Goal: Task Accomplishment & Management: Use online tool/utility

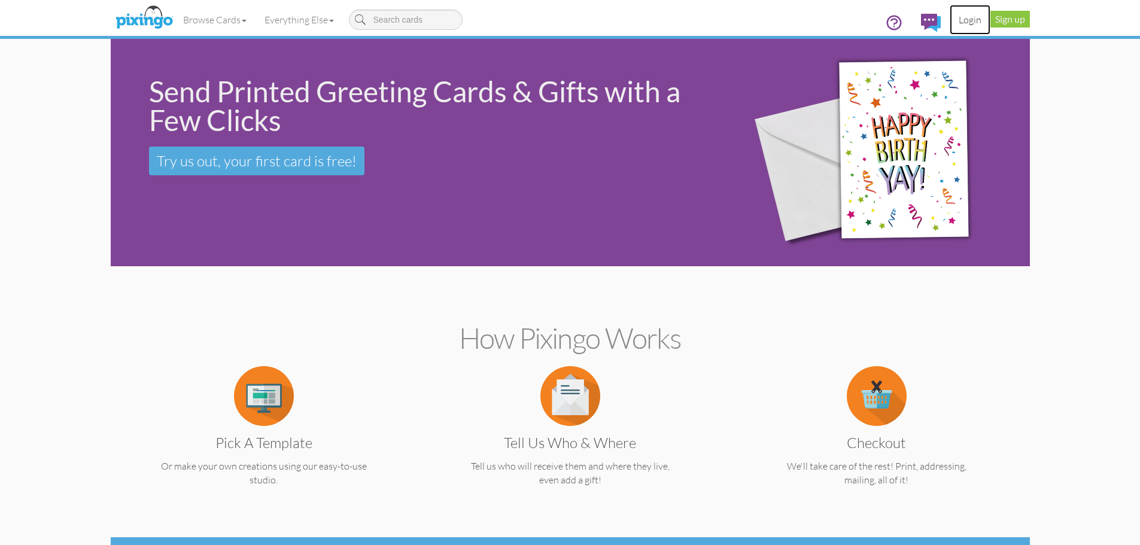
click at [968, 22] on link "Login" at bounding box center [970, 20] width 41 height 30
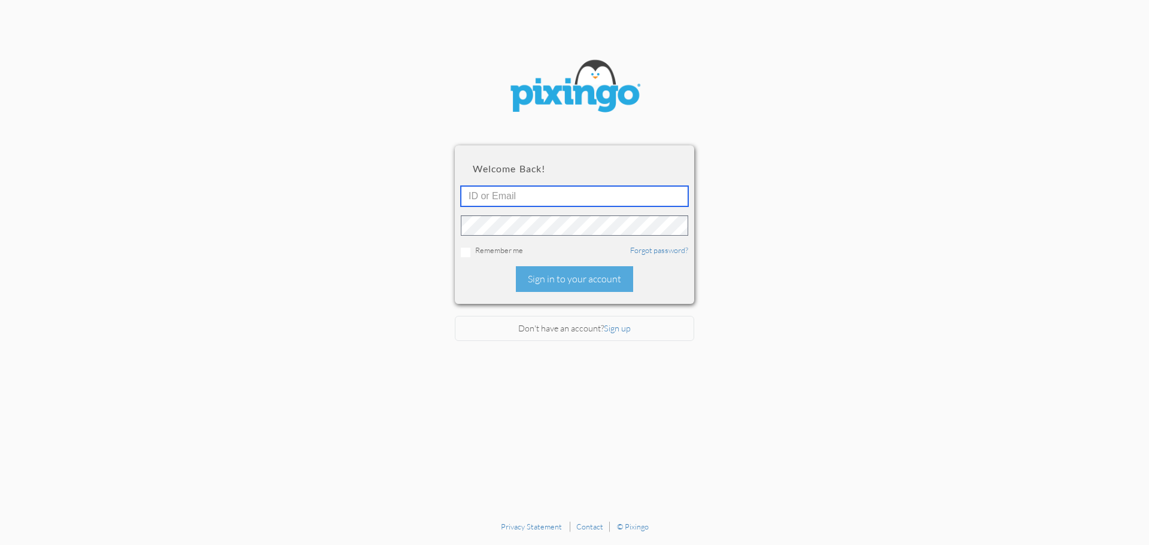
type input "[EMAIL_ADDRESS][DOMAIN_NAME]"
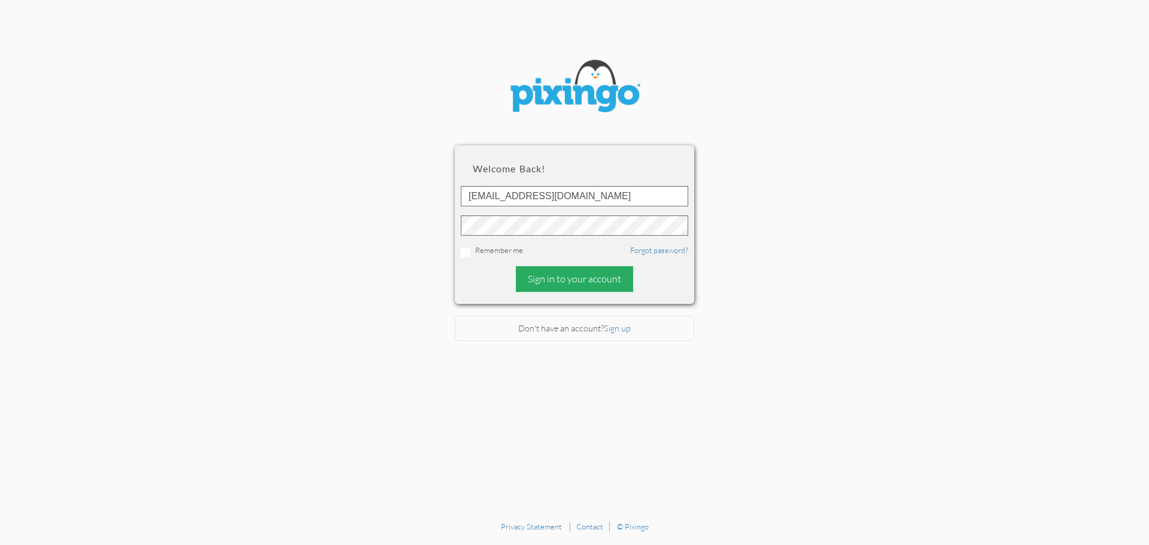
click at [565, 279] on div "Sign in to your account" at bounding box center [574, 279] width 117 height 26
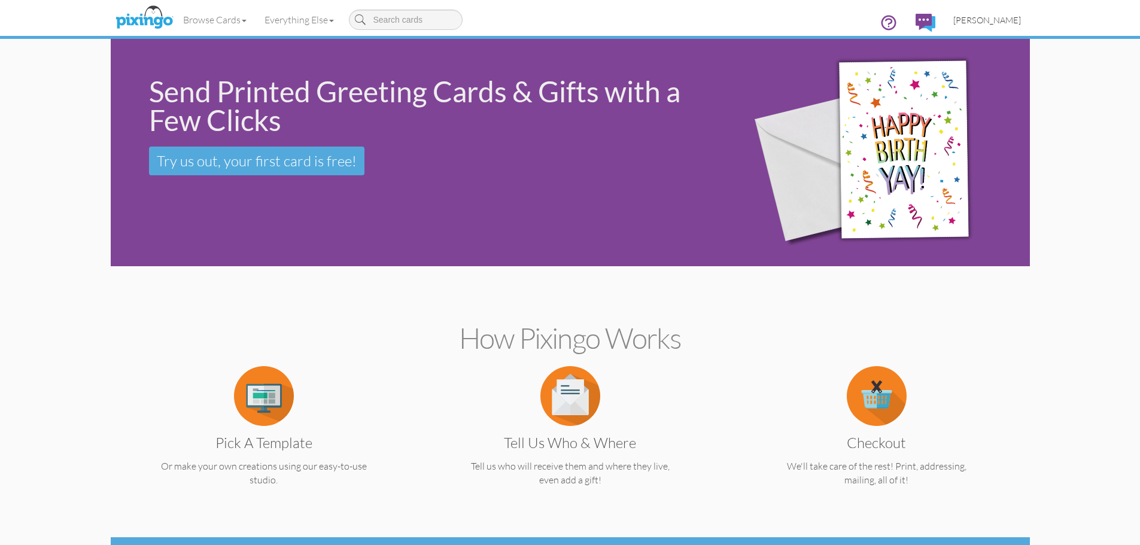
click at [990, 22] on span "[PERSON_NAME]" at bounding box center [987, 20] width 68 height 10
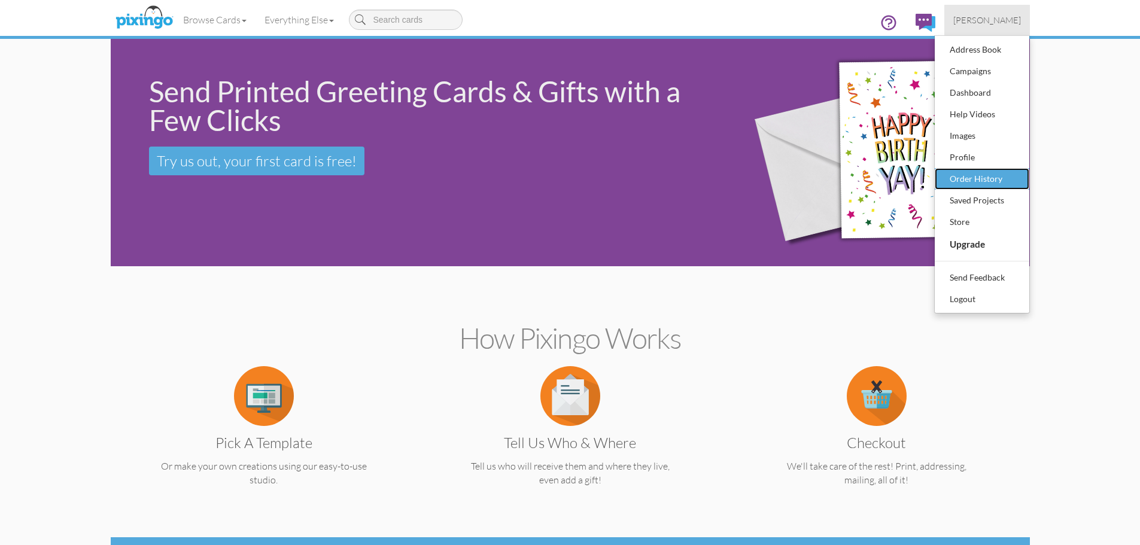
click at [963, 181] on div "Order History" at bounding box center [982, 179] width 71 height 18
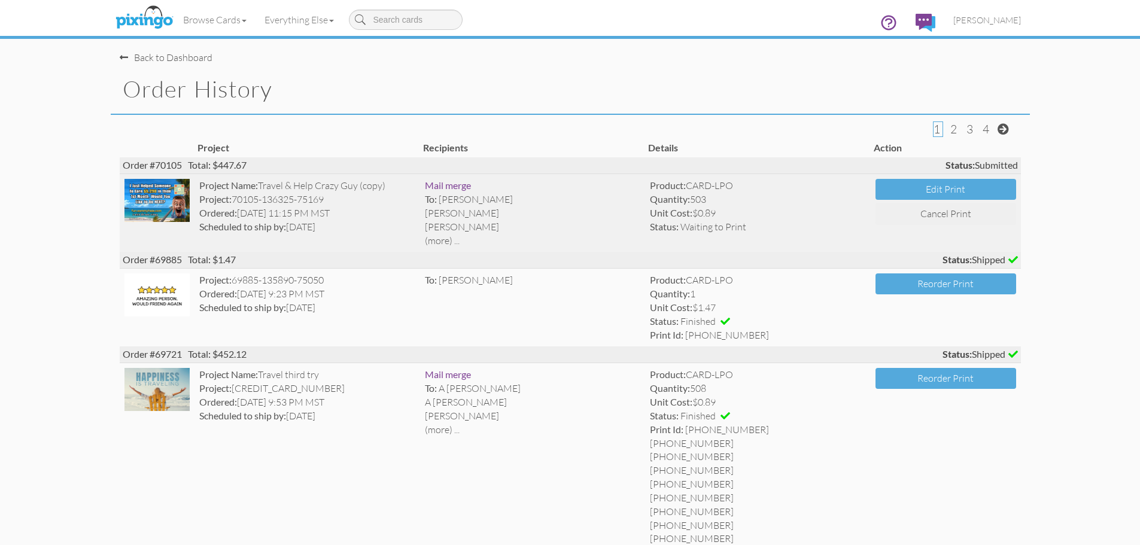
click at [157, 194] on img at bounding box center [157, 200] width 66 height 43
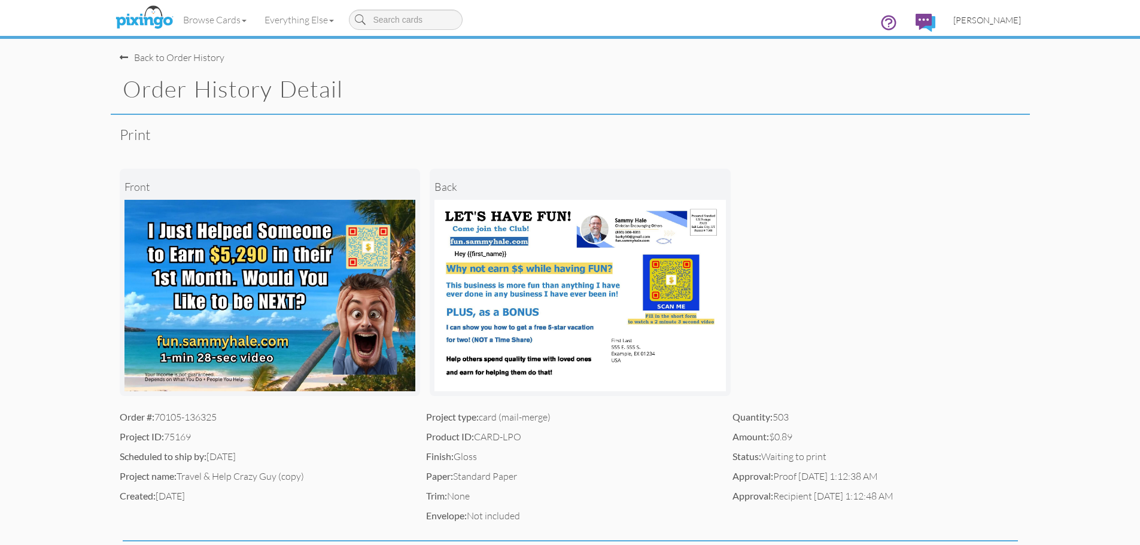
click at [991, 21] on span "[PERSON_NAME]" at bounding box center [987, 20] width 68 height 10
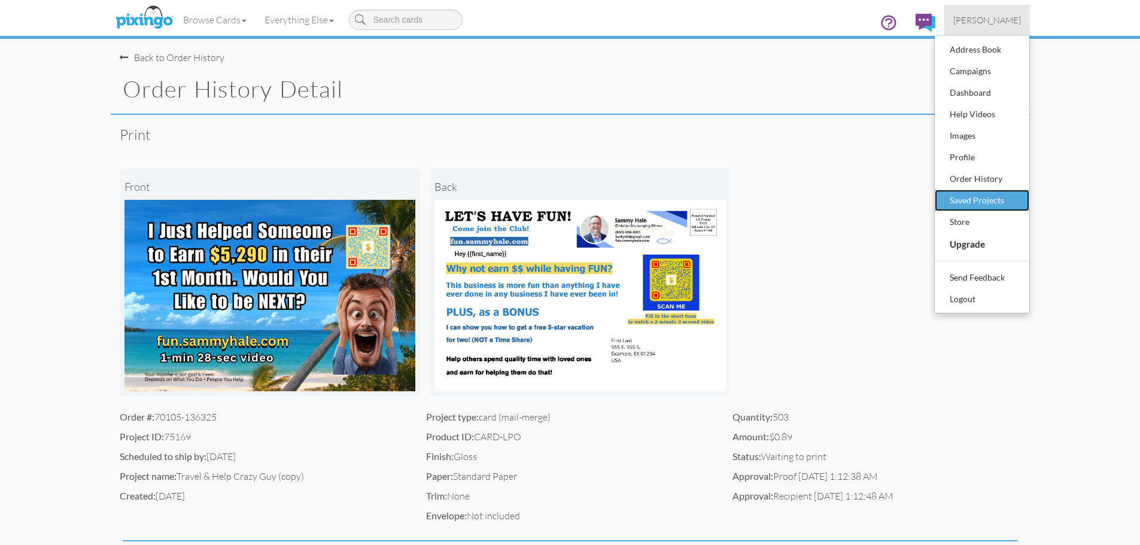
click at [977, 203] on div "Saved Projects" at bounding box center [982, 200] width 71 height 18
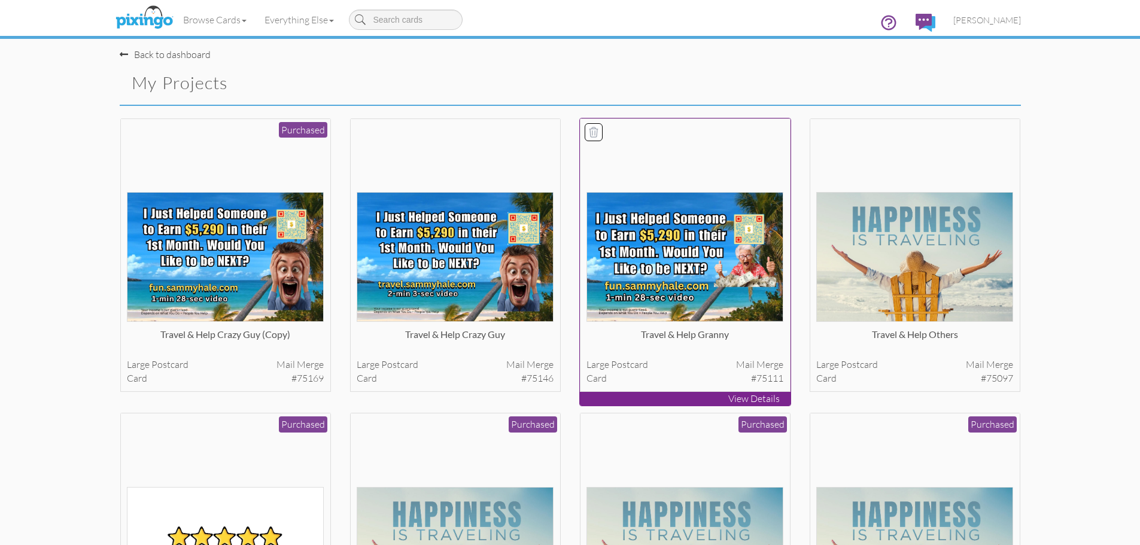
click at [653, 252] on img at bounding box center [684, 257] width 197 height 130
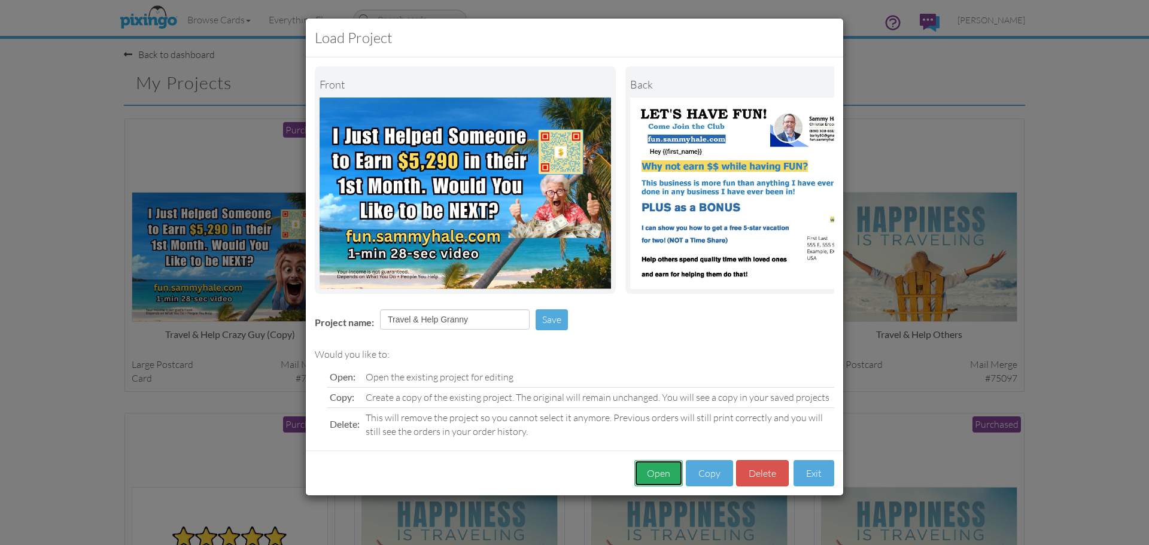
click at [653, 477] on button "Open" at bounding box center [658, 473] width 48 height 27
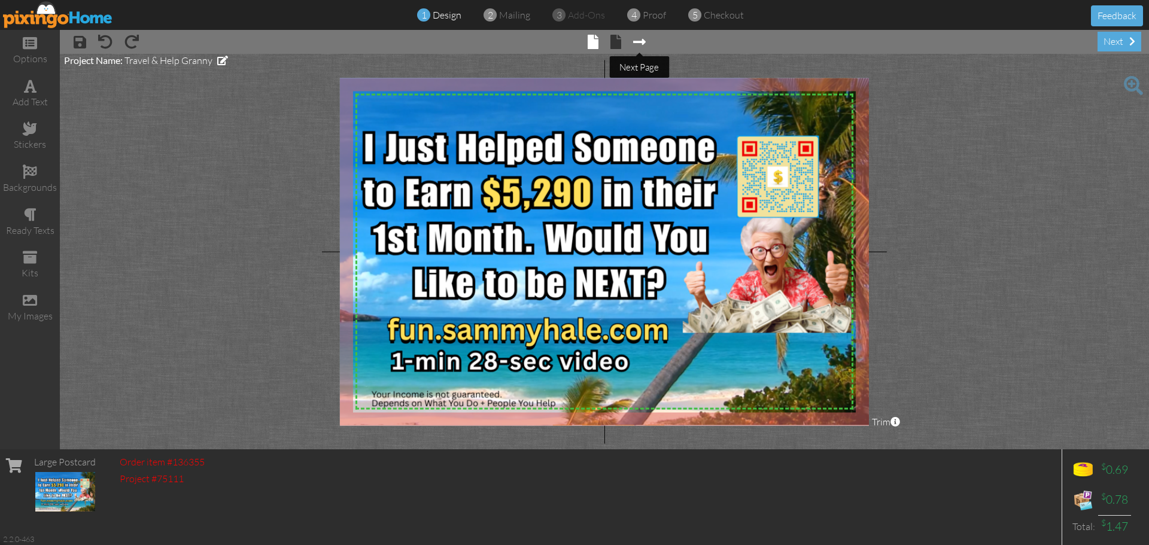
click at [644, 45] on span at bounding box center [639, 42] width 13 height 14
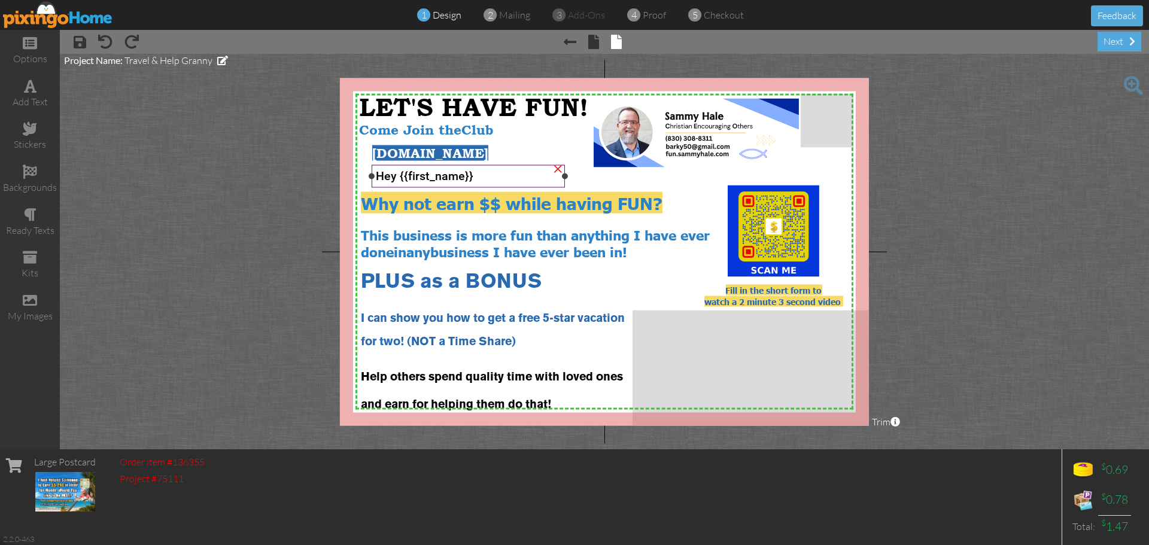
click at [486, 177] on div "Hey {{first_name}}" at bounding box center [468, 176] width 185 height 14
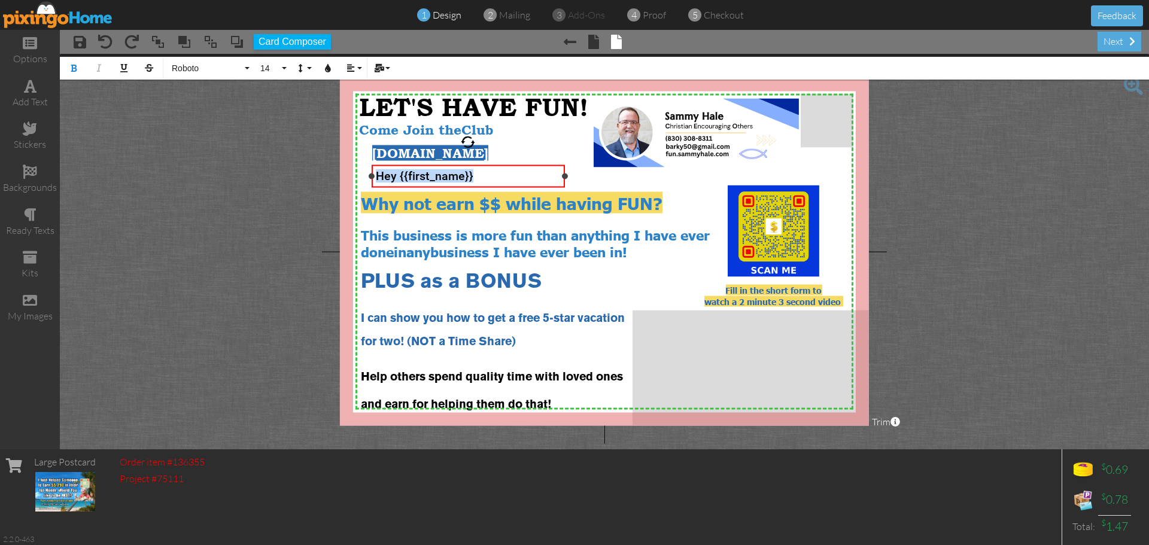
click at [486, 177] on div "Hey {{first_name}}" at bounding box center [468, 176] width 185 height 14
click at [247, 69] on button "Roboto" at bounding box center [209, 68] width 86 height 23
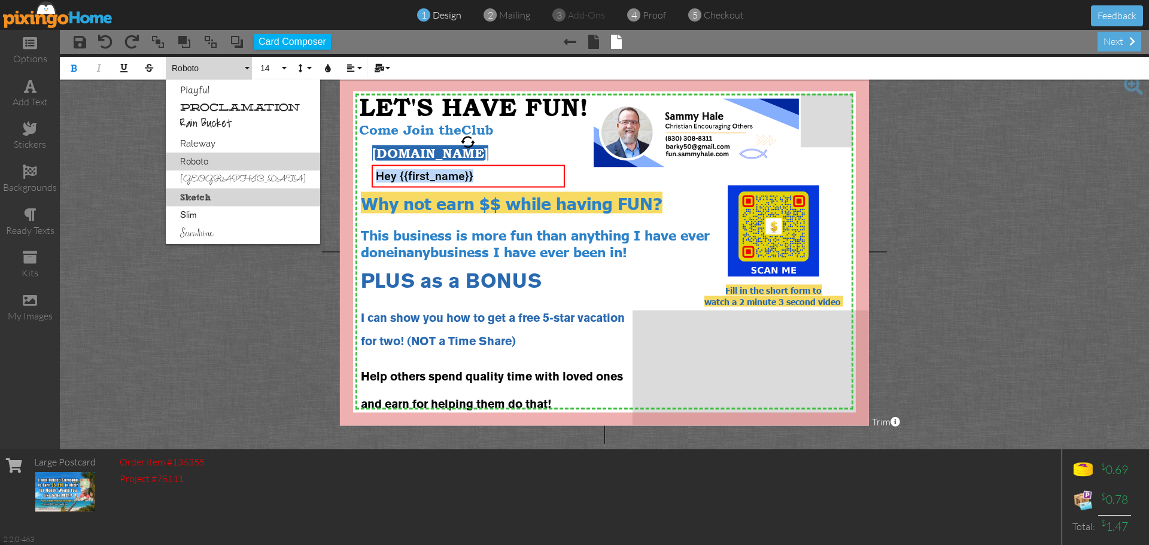
click at [194, 199] on link "Sketch" at bounding box center [243, 197] width 154 height 18
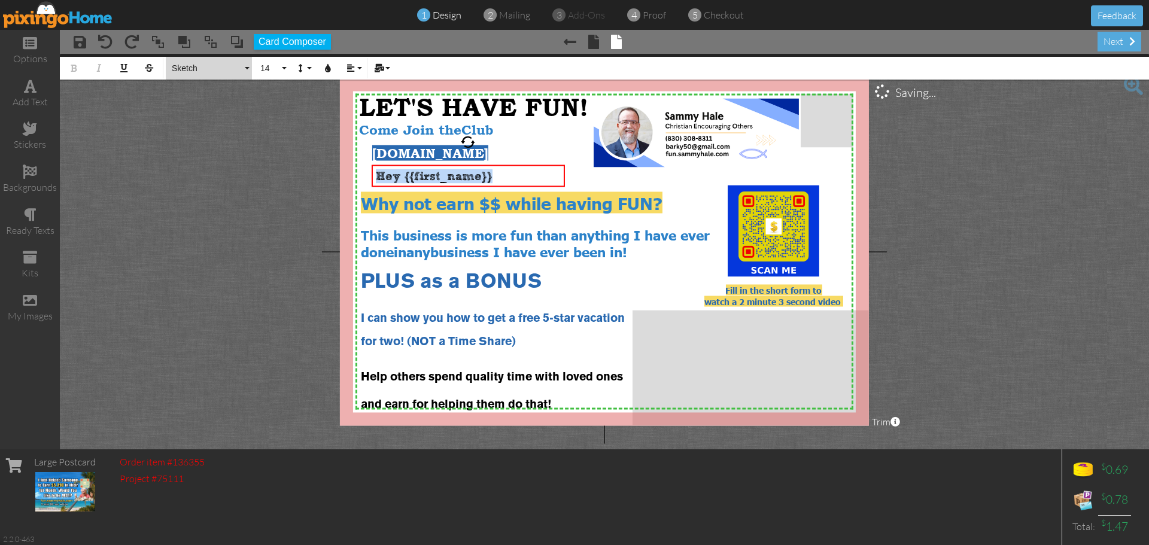
click at [245, 67] on button "Sketch" at bounding box center [209, 68] width 86 height 23
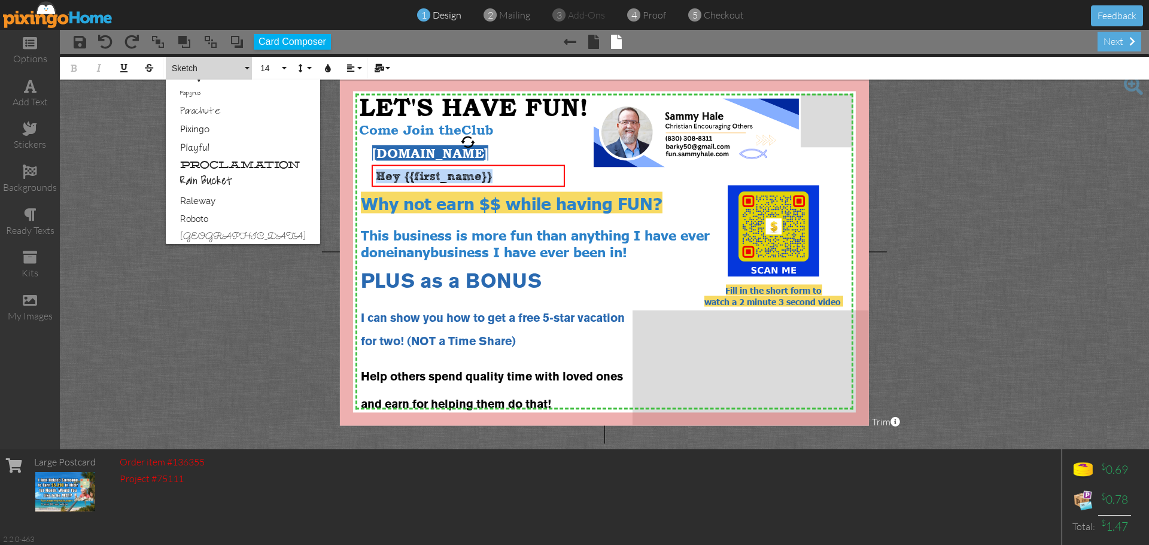
scroll to position [577, 0]
click at [253, 176] on link "Proclamation" at bounding box center [243, 175] width 154 height 18
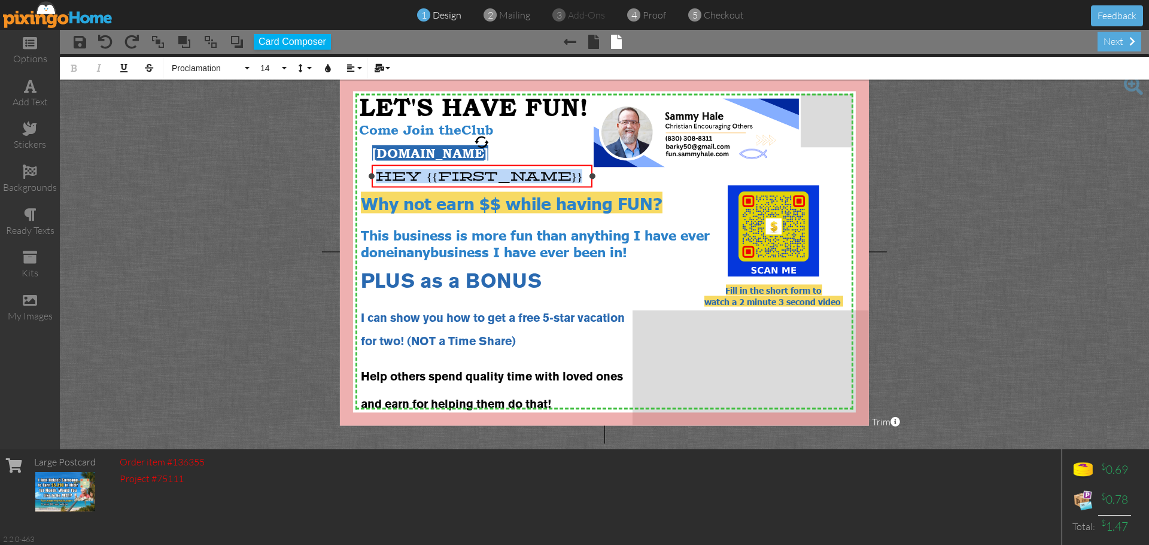
drag, startPoint x: 567, startPoint y: 183, endPoint x: 595, endPoint y: 186, distance: 27.7
click at [593, 186] on div "Hey {{first_name}} ×" at bounding box center [482, 176] width 221 height 23
click at [247, 68] on button "Proclamation" at bounding box center [209, 68] width 86 height 23
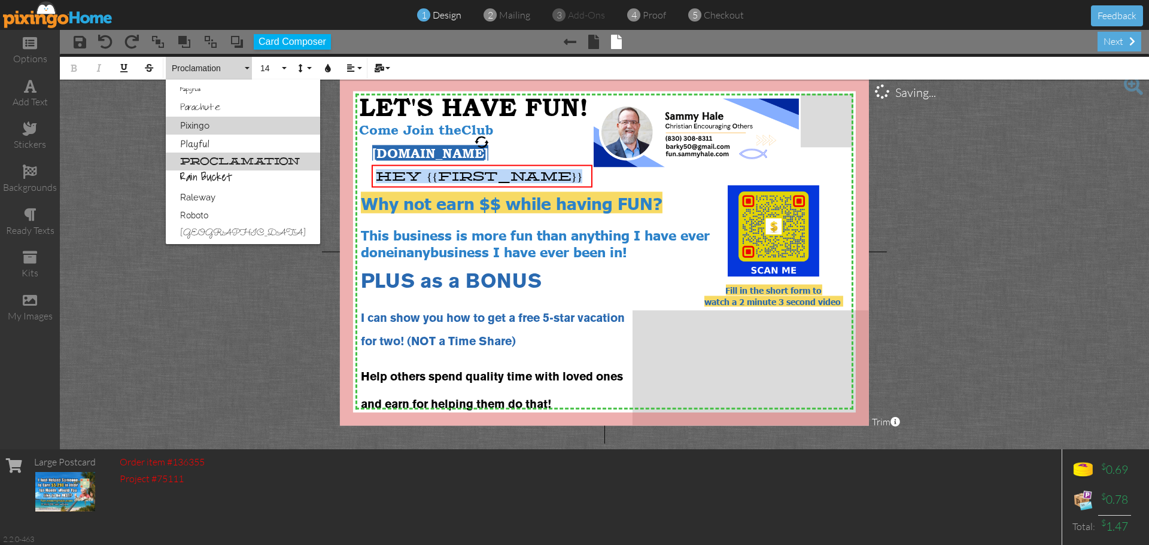
click at [222, 123] on link "Pixingo" at bounding box center [243, 126] width 154 height 18
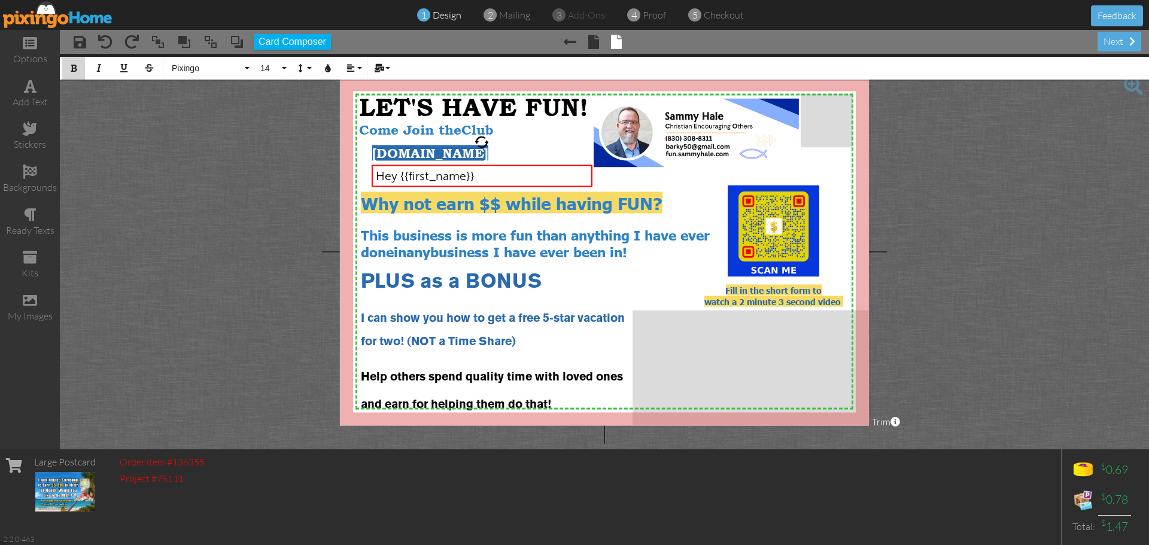
click at [68, 65] on button "Bold" at bounding box center [73, 68] width 23 height 23
click at [248, 72] on button "Pixingo" at bounding box center [209, 68] width 86 height 23
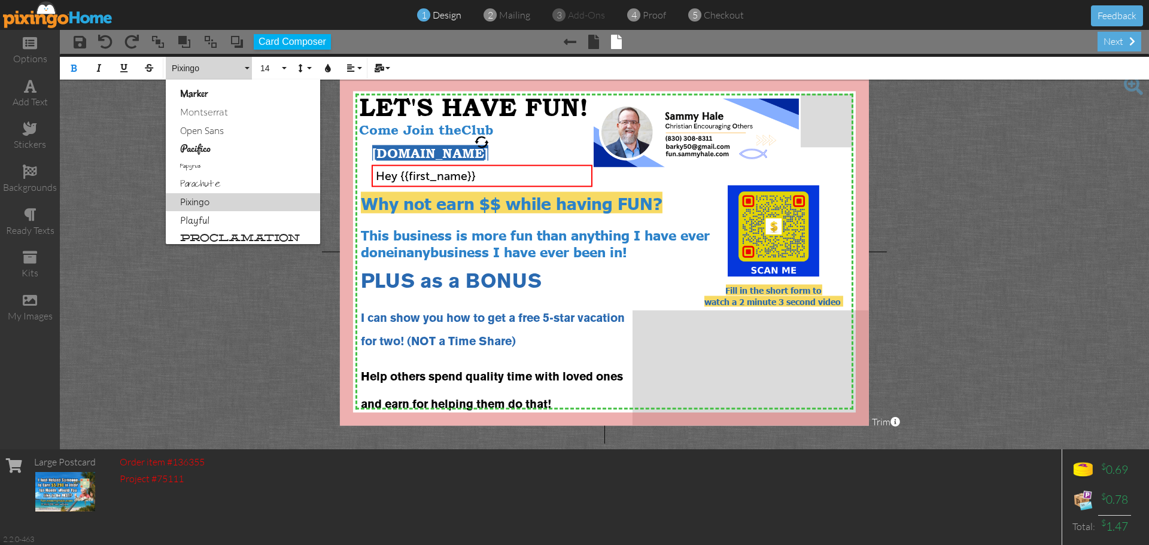
scroll to position [507, 0]
click at [489, 175] on div "Hey {{first_name}}" at bounding box center [482, 176] width 212 height 14
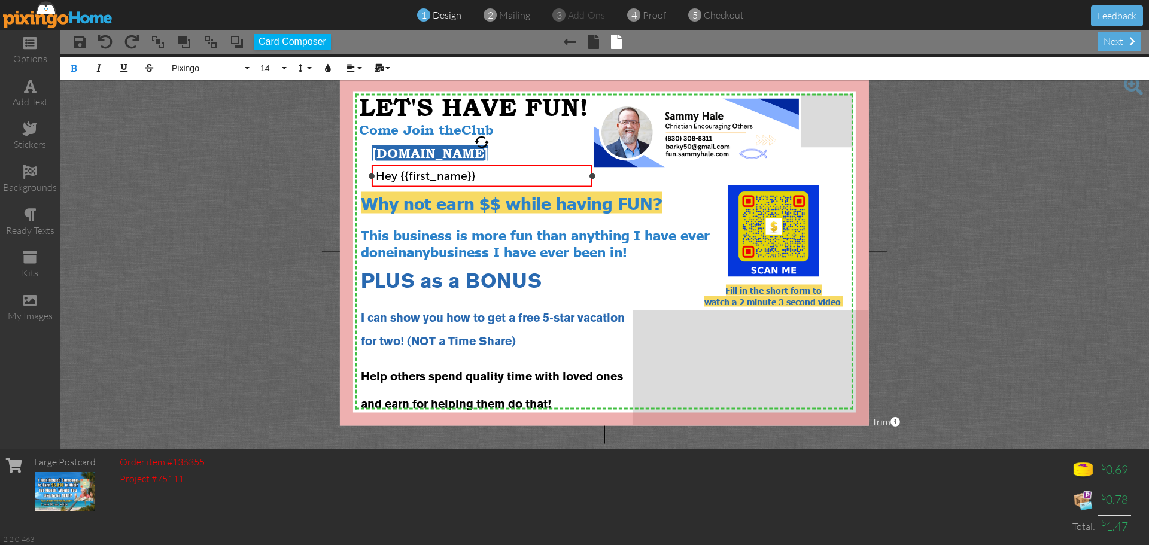
click at [489, 175] on div "Hey {{first_name}}" at bounding box center [482, 176] width 212 height 14
click at [245, 67] on button "Pixingo" at bounding box center [209, 68] width 86 height 23
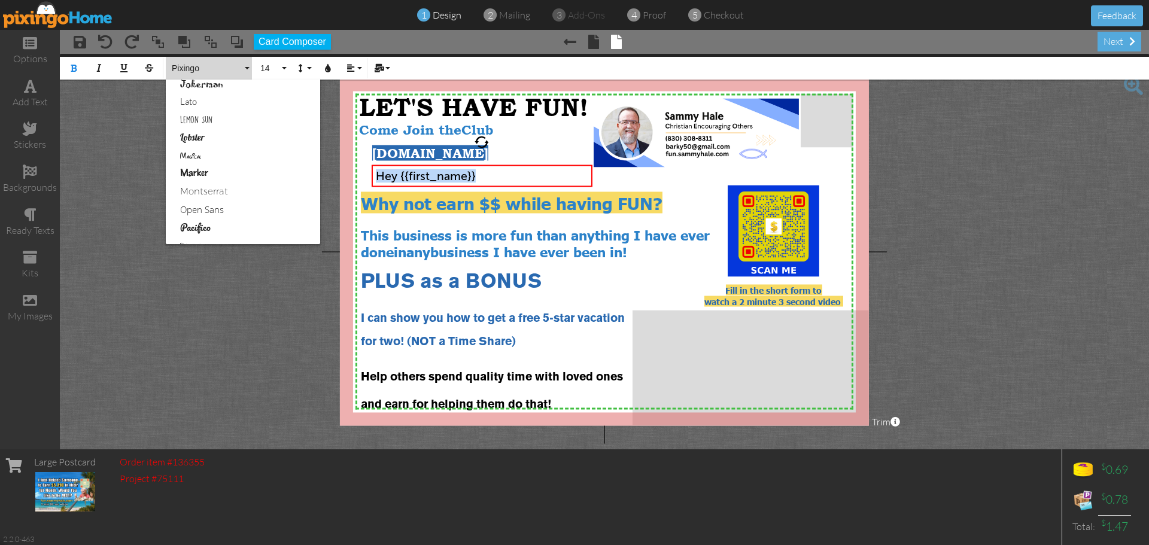
scroll to position [412, 0]
click at [208, 198] on link "Marker" at bounding box center [243, 197] width 154 height 18
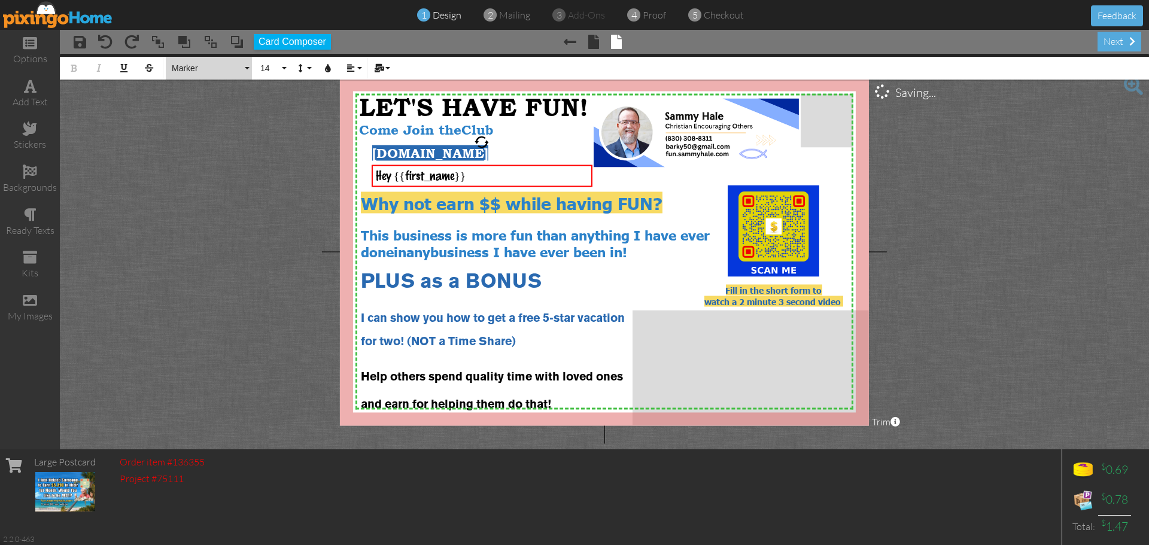
click at [244, 68] on button "Marker" at bounding box center [209, 68] width 86 height 23
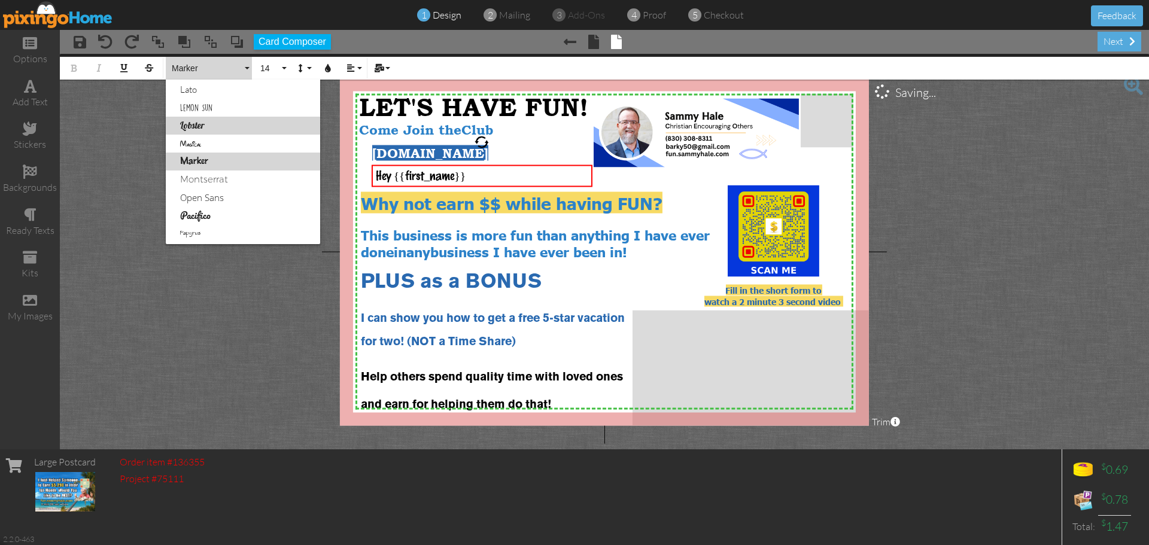
click at [197, 124] on link "Lobster" at bounding box center [243, 126] width 154 height 18
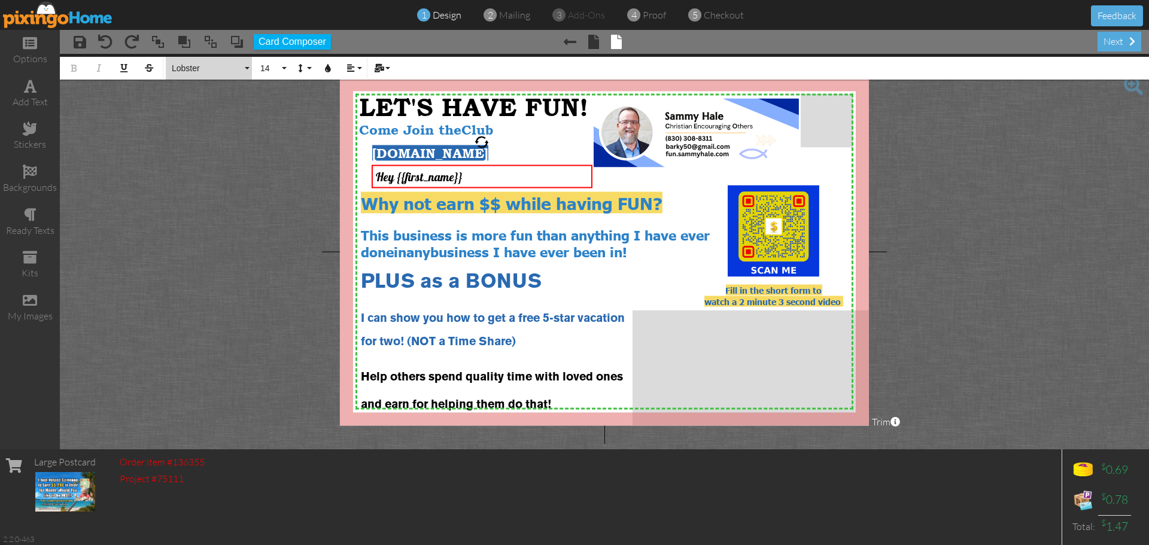
click at [247, 70] on button "Lobster" at bounding box center [209, 68] width 86 height 23
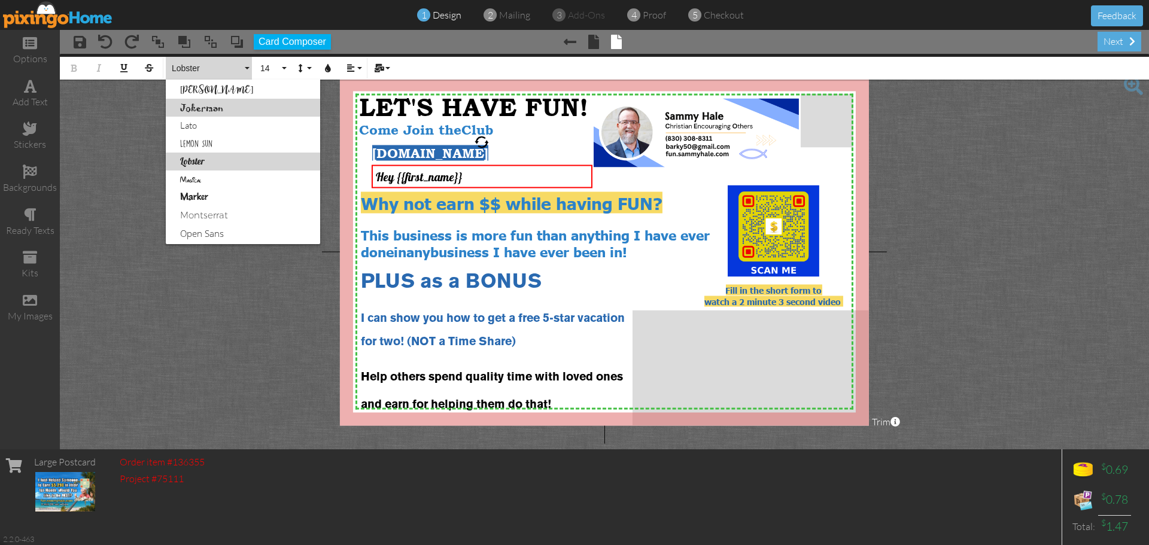
click at [208, 107] on link "Jokerman" at bounding box center [243, 108] width 154 height 18
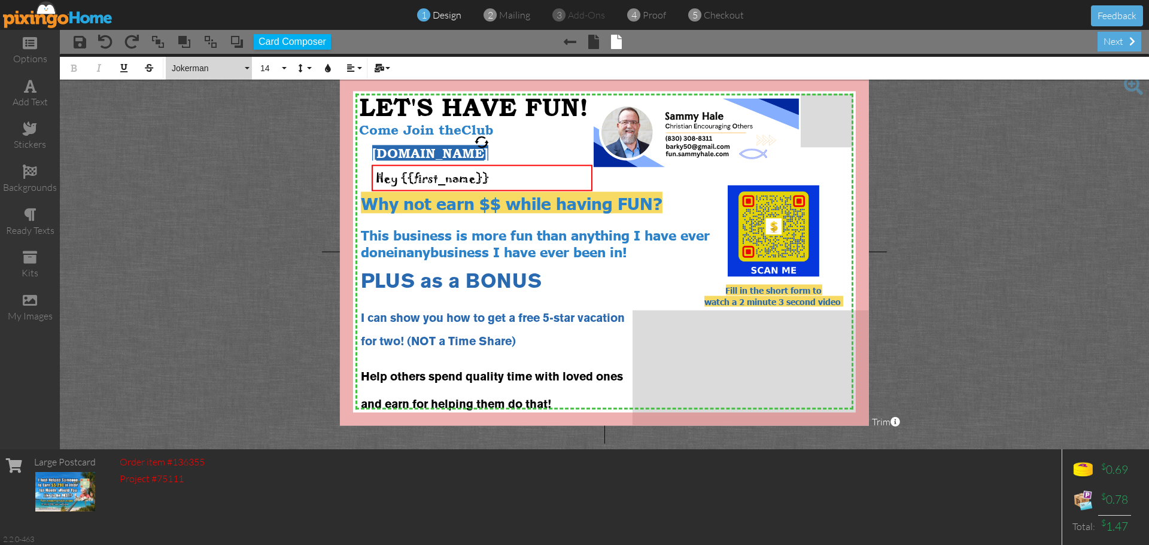
click at [244, 68] on button "Jokerman" at bounding box center [209, 68] width 86 height 23
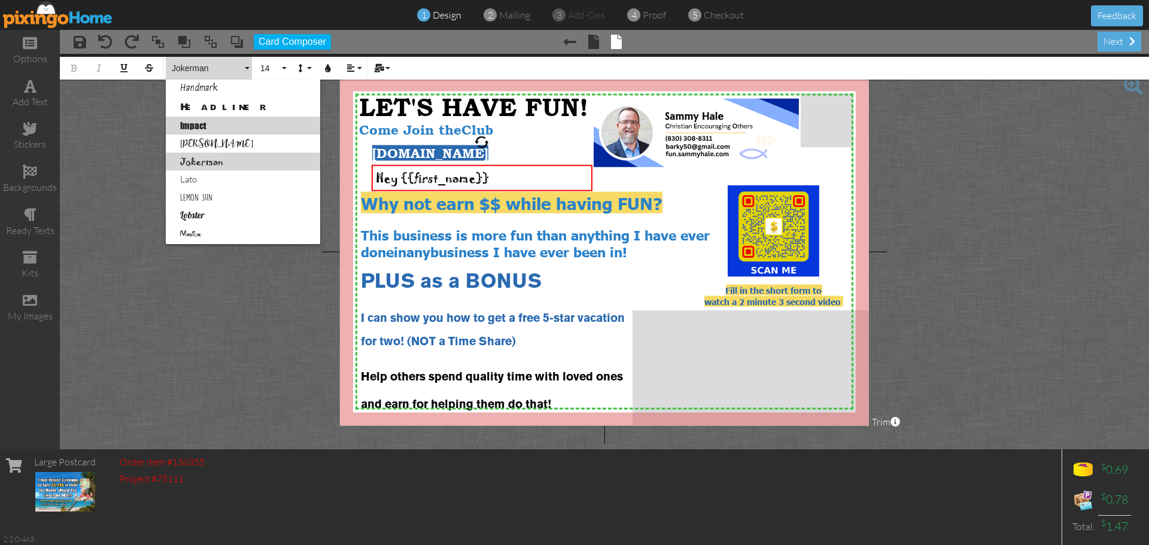
click at [209, 129] on link "Impact" at bounding box center [243, 126] width 154 height 18
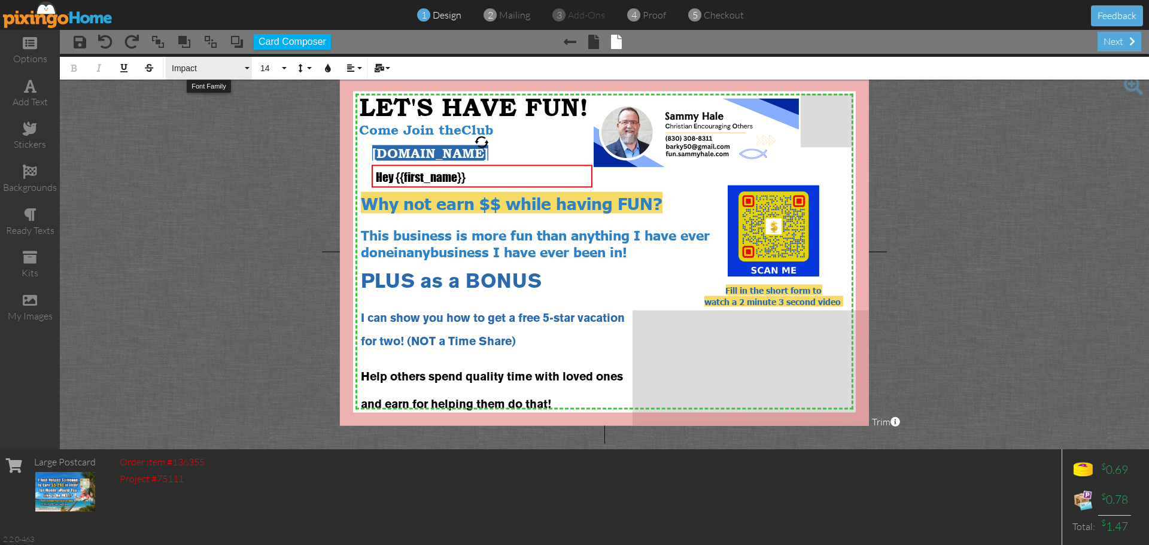
click at [245, 70] on button "Impact" at bounding box center [209, 68] width 86 height 23
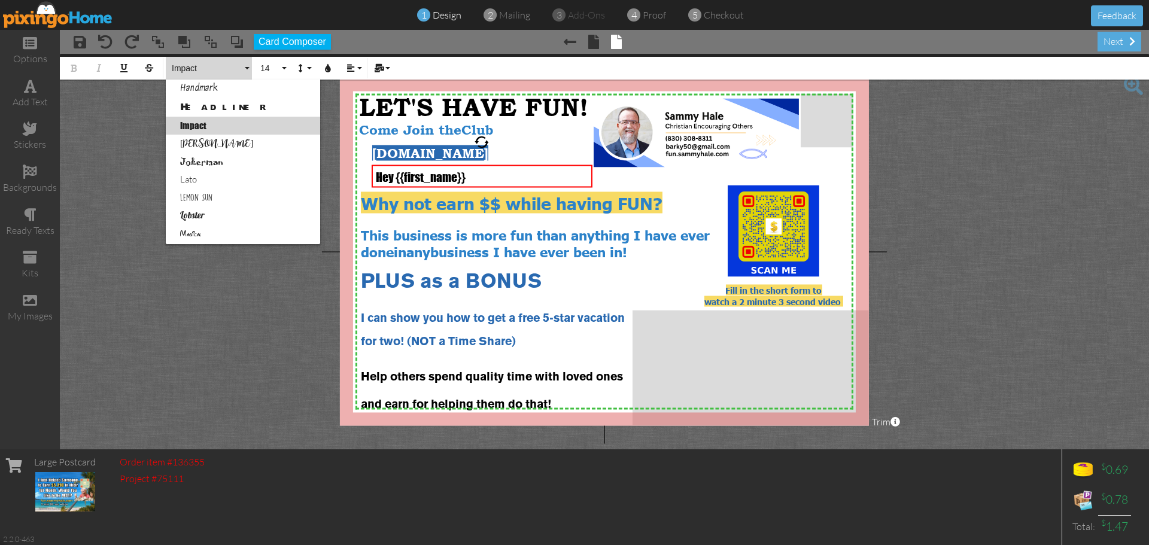
scroll to position [322, 0]
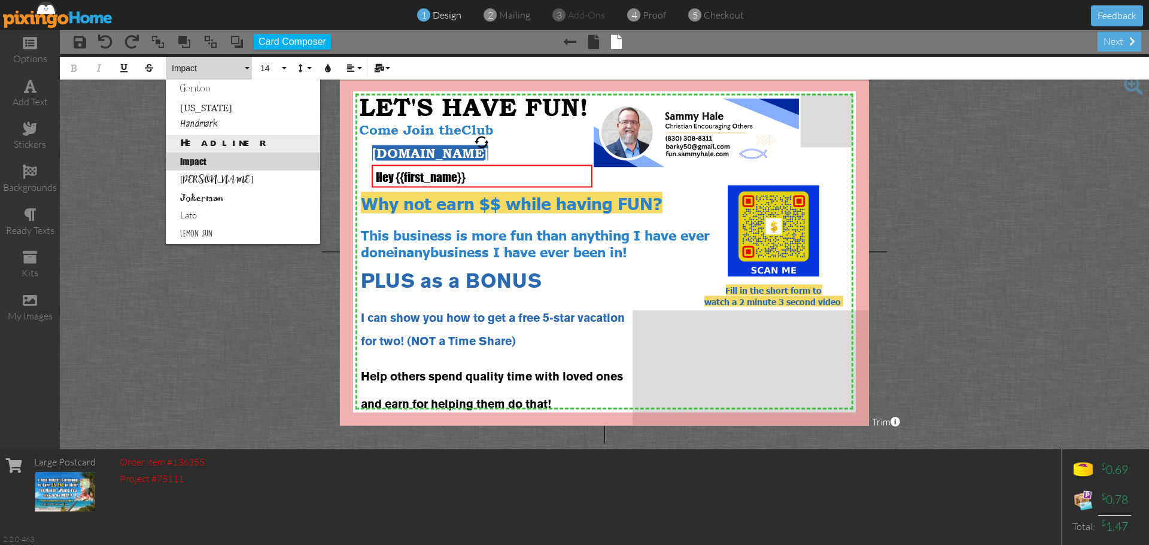
click at [211, 141] on link "Headliner" at bounding box center [243, 144] width 154 height 18
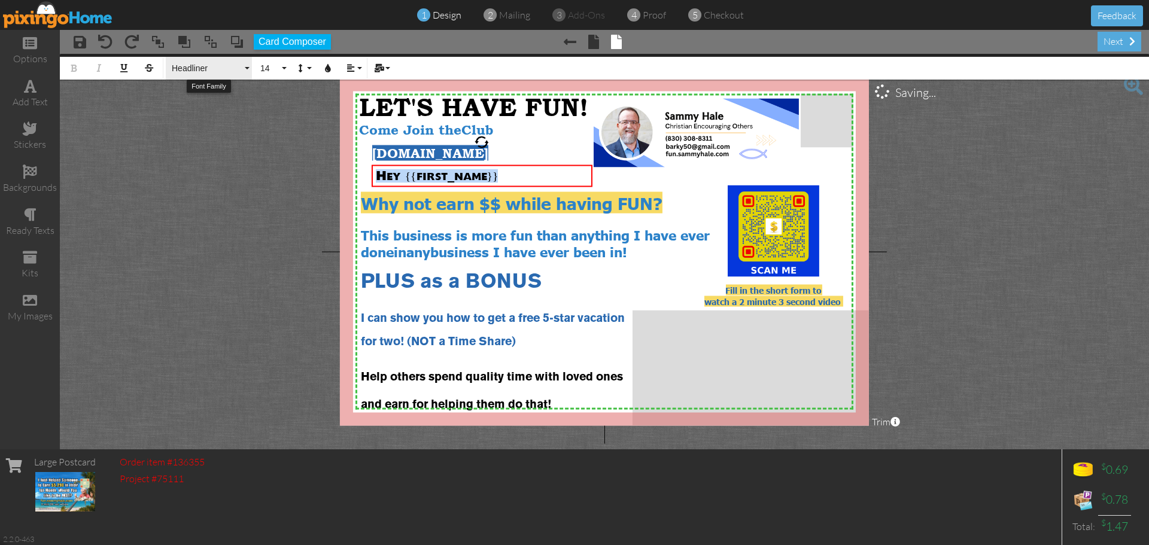
click at [248, 68] on button "Headliner" at bounding box center [209, 68] width 86 height 23
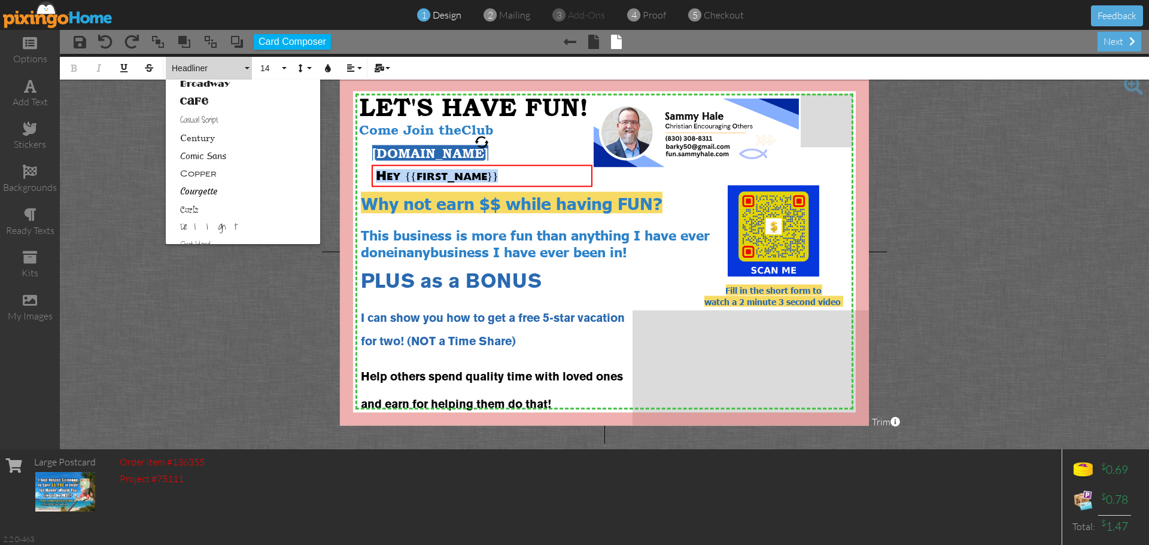
scroll to position [89, 0]
click at [189, 127] on link "Cafe" at bounding box center [243, 126] width 154 height 18
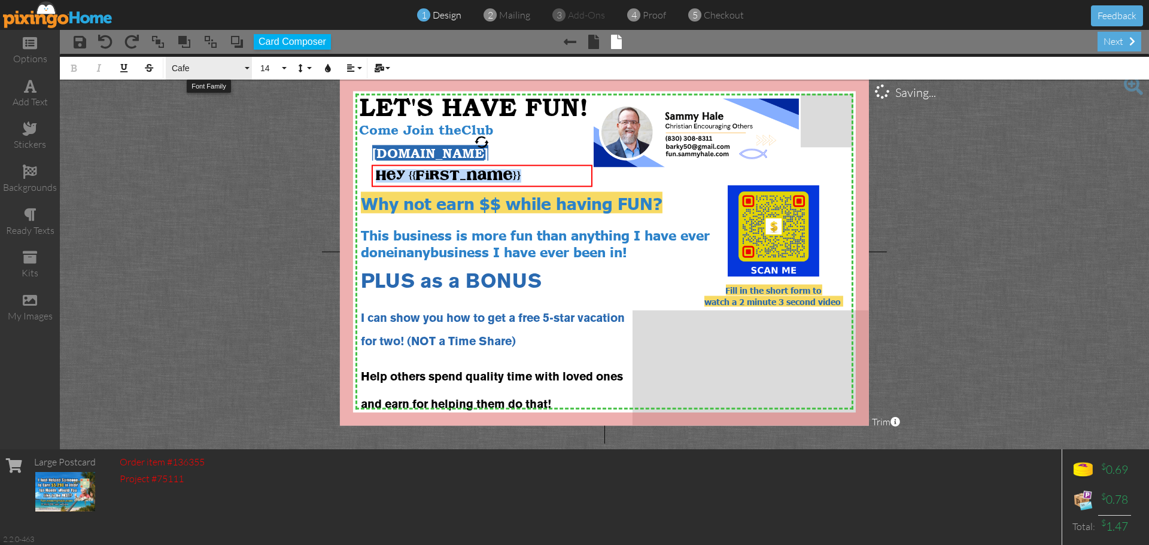
click at [248, 70] on button "Cafe" at bounding box center [209, 68] width 86 height 23
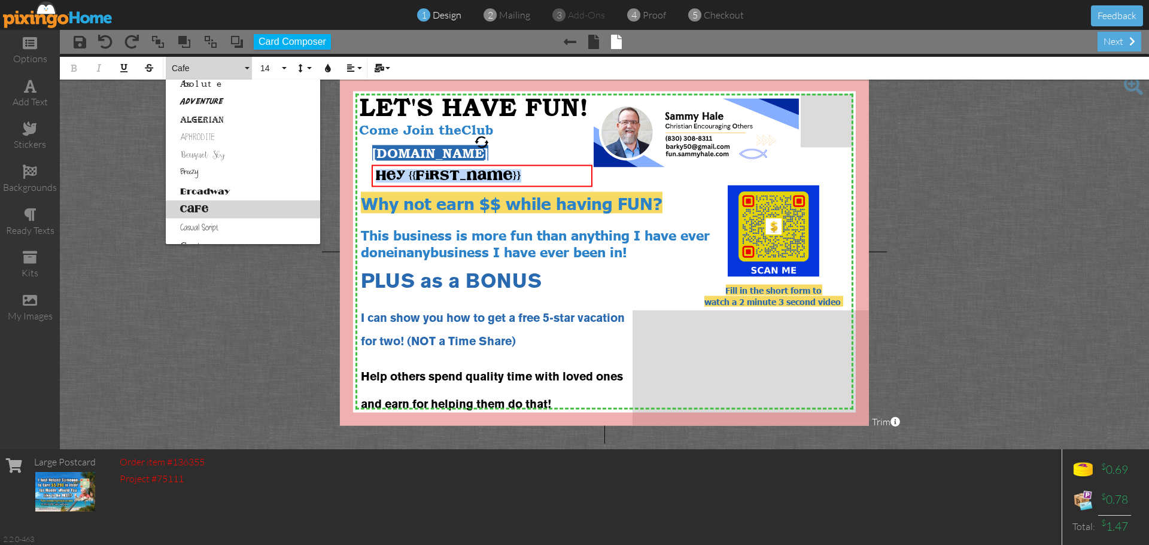
scroll to position [0, 0]
click at [196, 106] on link "Adventure" at bounding box center [243, 107] width 154 height 18
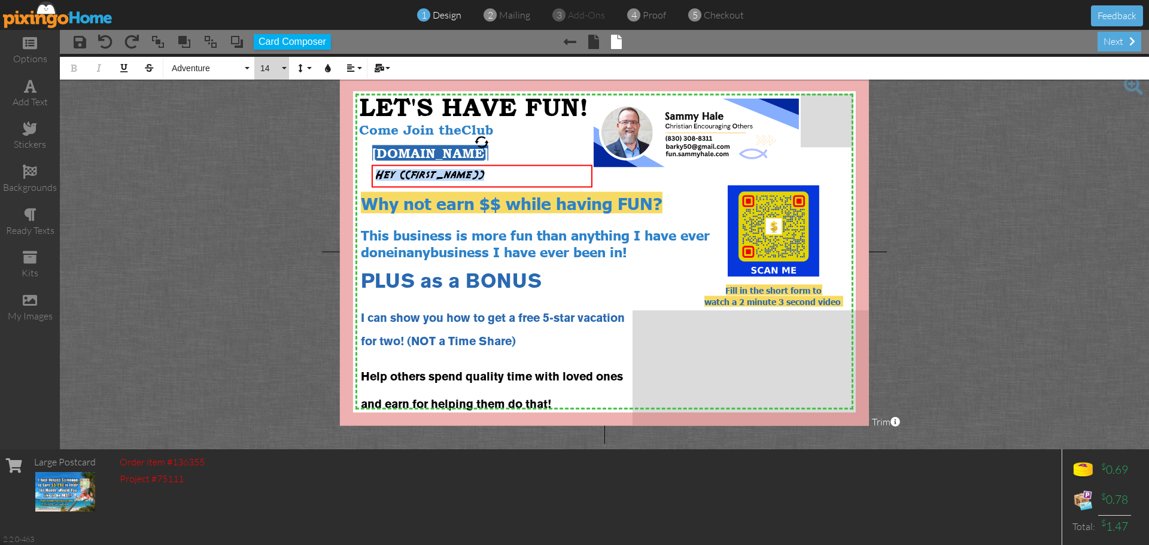
click at [281, 70] on button "14" at bounding box center [271, 68] width 35 height 23
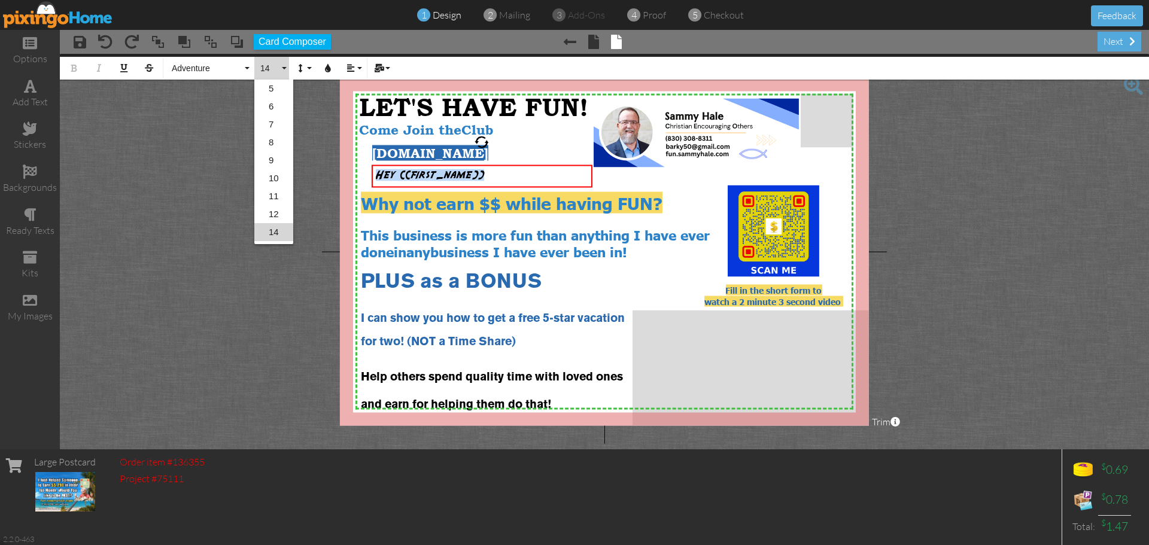
scroll to position [71, 0]
click at [281, 70] on button "14" at bounding box center [271, 68] width 35 height 23
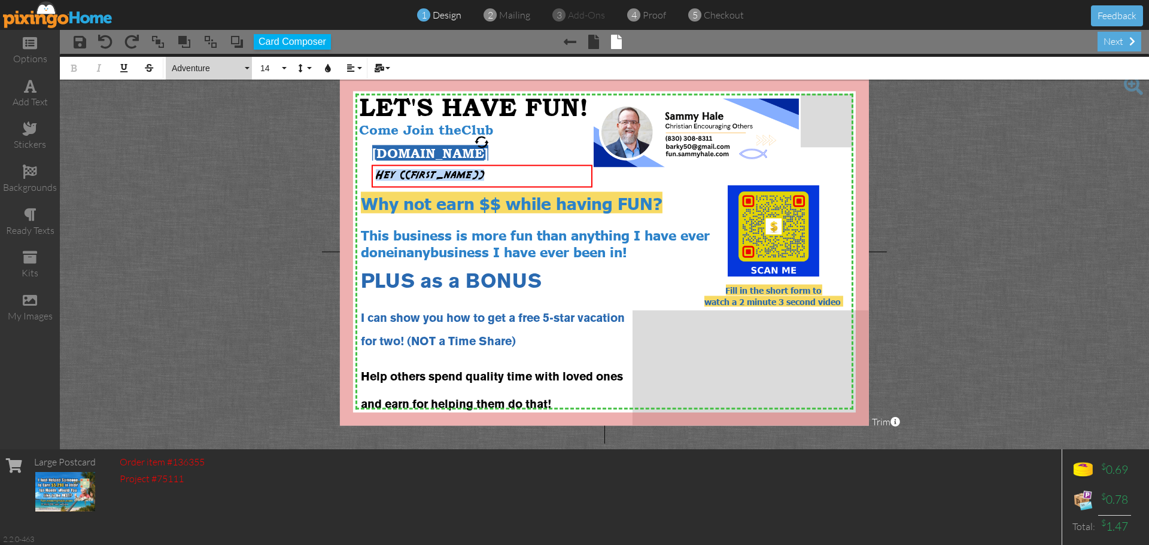
click at [248, 71] on button "Adventure" at bounding box center [209, 68] width 86 height 23
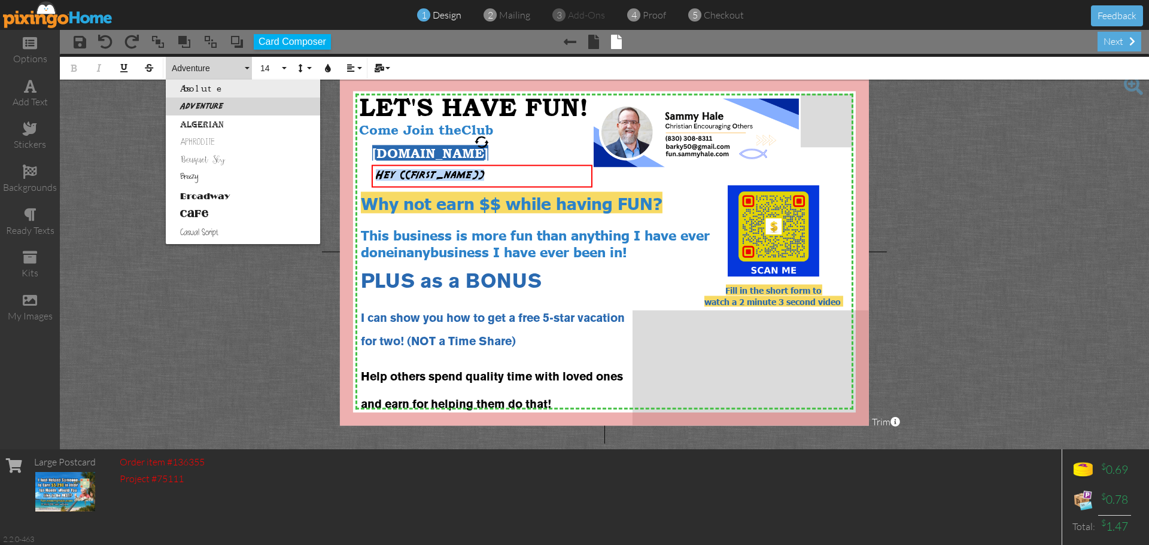
click at [200, 91] on link "Absolute" at bounding box center [243, 89] width 154 height 18
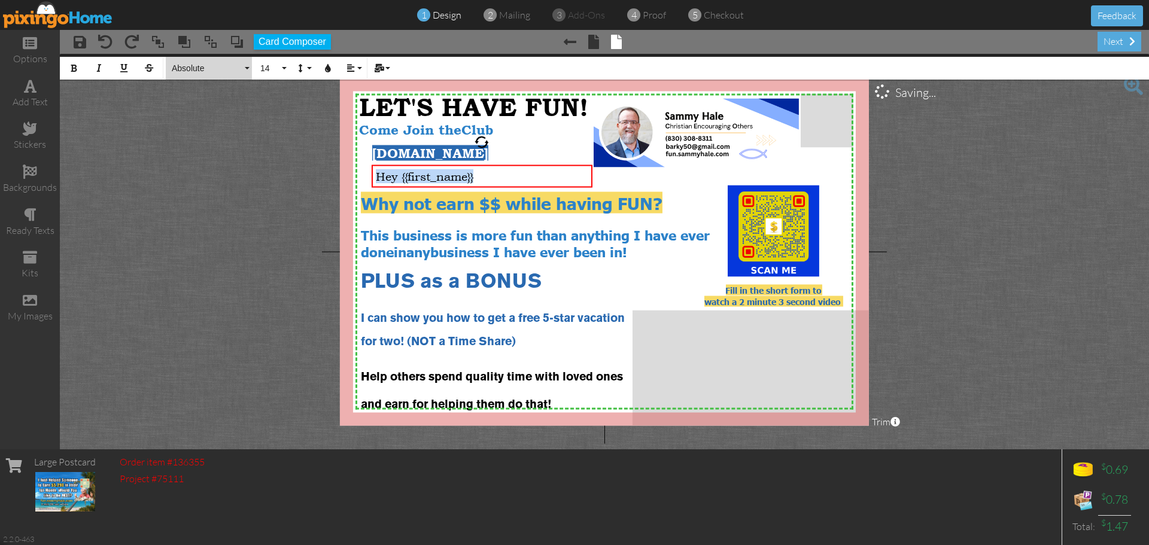
click at [246, 69] on button "Absolute" at bounding box center [209, 68] width 86 height 23
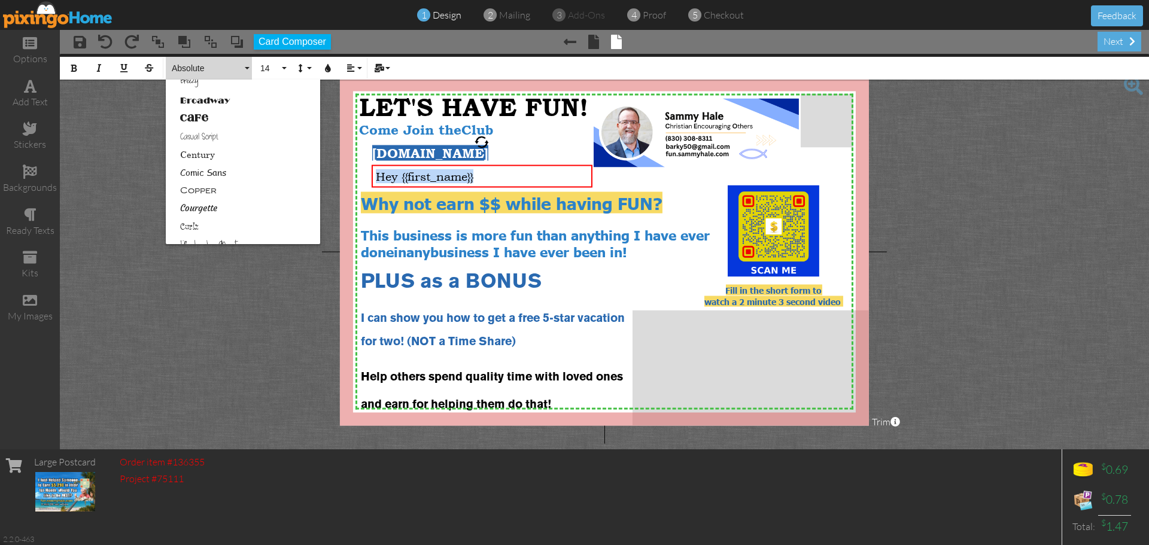
scroll to position [120, 0]
click at [188, 150] on link "Comic Sans" at bounding box center [243, 148] width 154 height 18
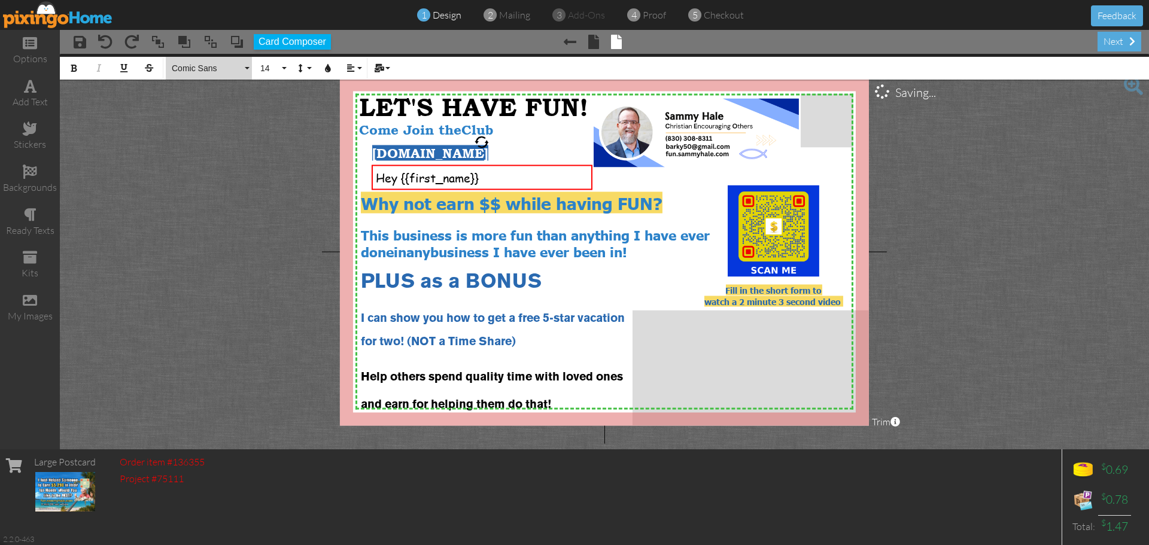
click at [244, 69] on button "Comic Sans" at bounding box center [209, 68] width 86 height 23
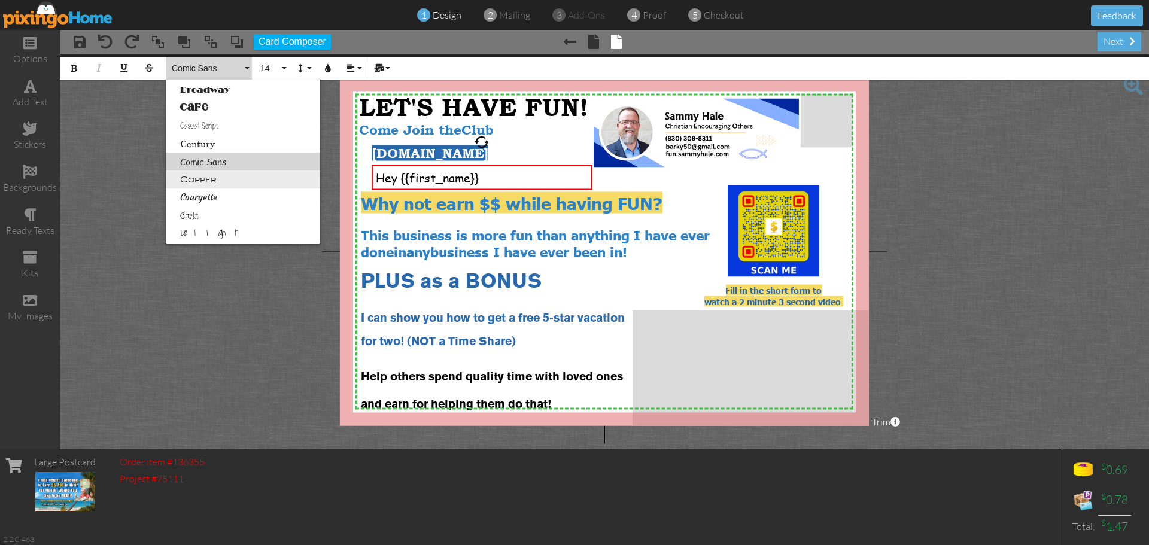
click at [218, 180] on link "Copper" at bounding box center [243, 180] width 154 height 18
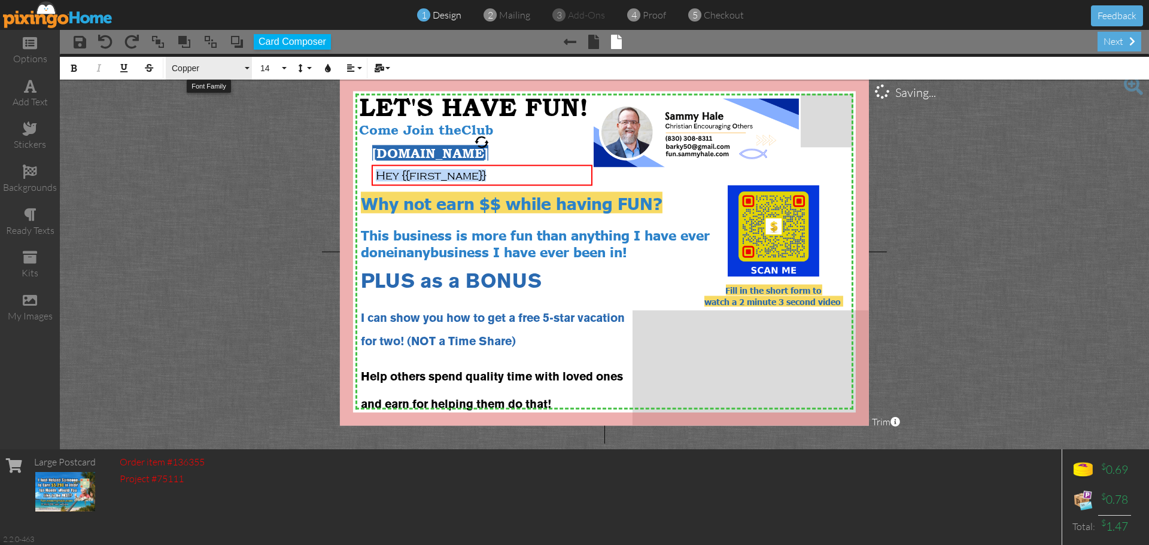
click at [244, 70] on button "Copper" at bounding box center [209, 68] width 86 height 23
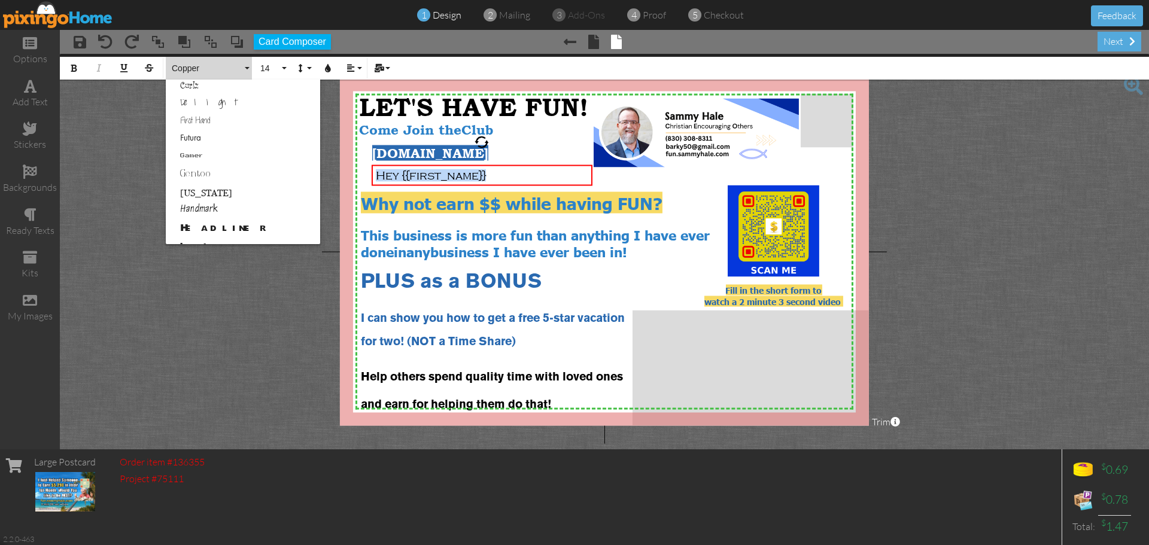
scroll to position [244, 0]
click at [208, 203] on link "Handmark" at bounding box center [243, 203] width 154 height 18
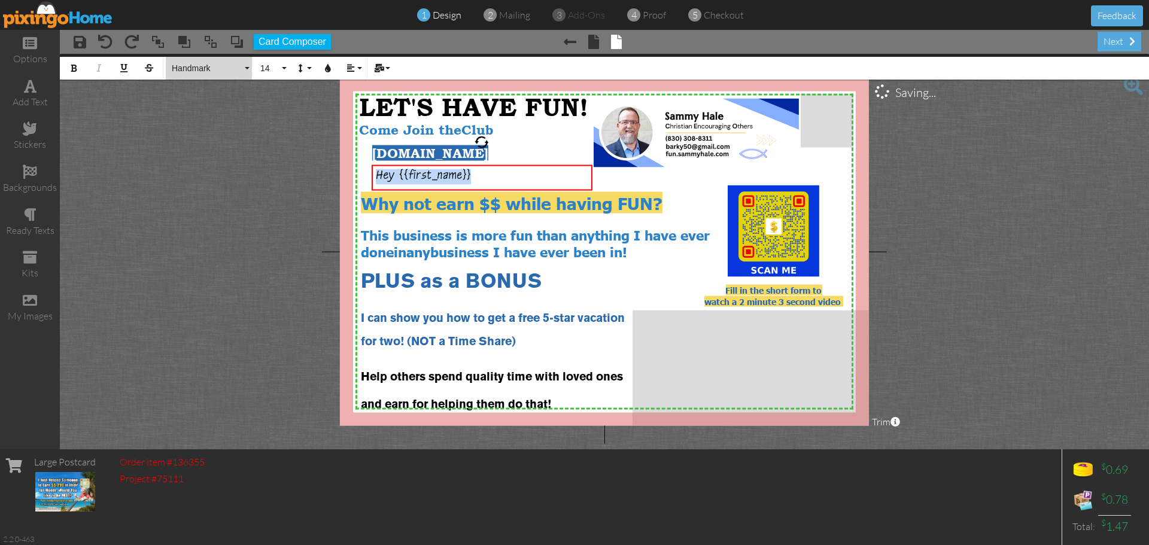
click at [246, 67] on button "Handmark" at bounding box center [209, 68] width 86 height 23
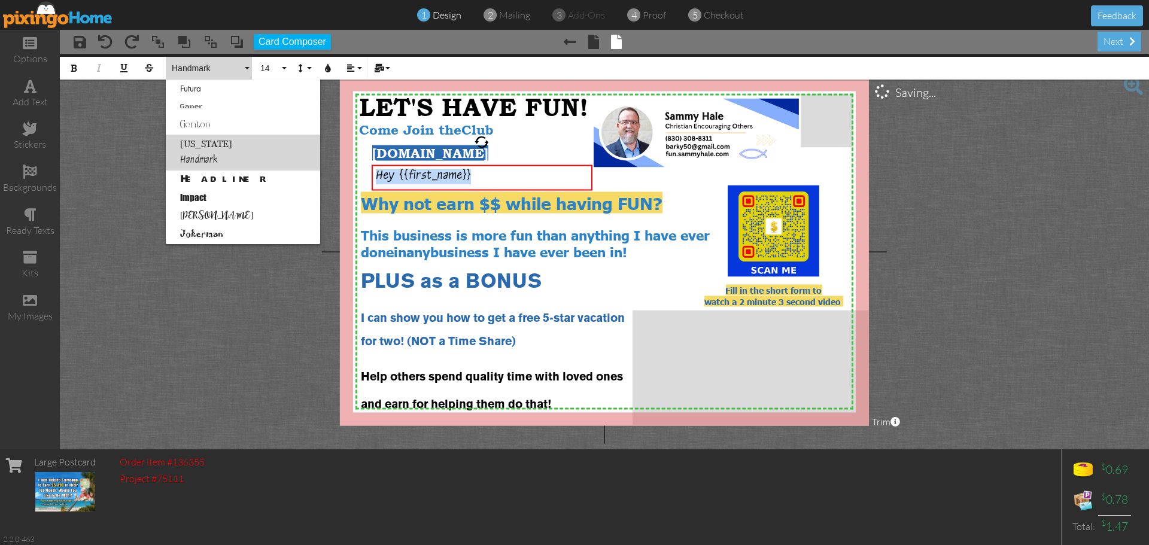
click at [205, 144] on link "[US_STATE]" at bounding box center [243, 144] width 154 height 18
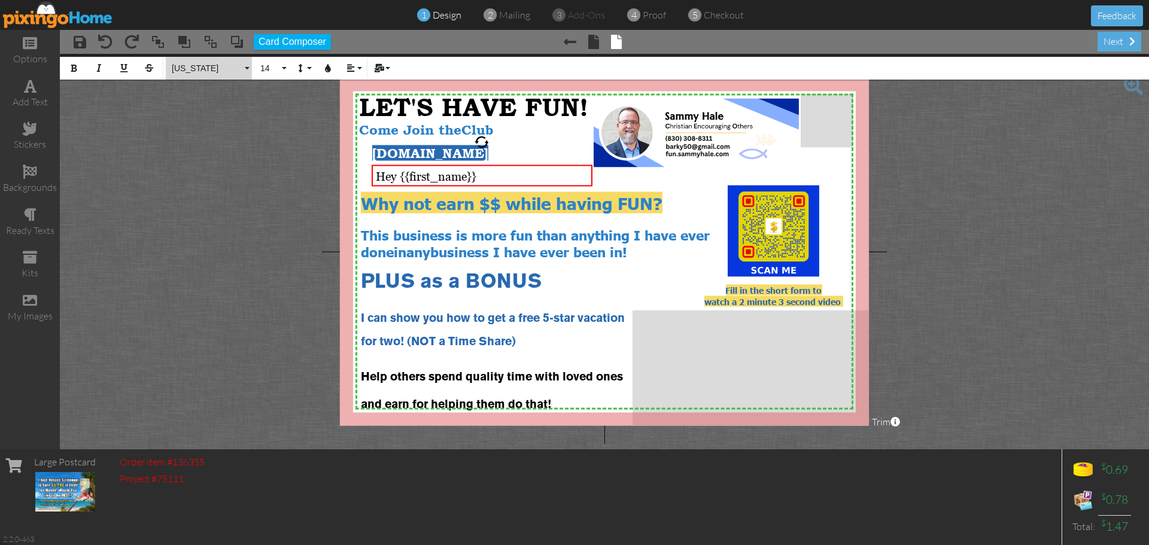
click at [247, 72] on button "[US_STATE]" at bounding box center [209, 68] width 86 height 23
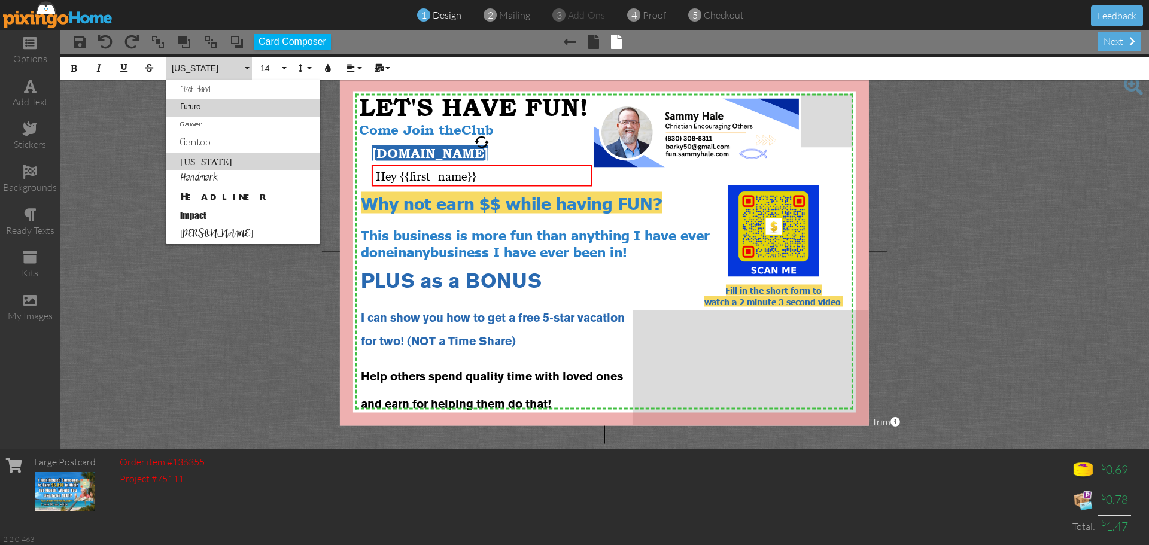
click at [204, 109] on link "Futura" at bounding box center [243, 108] width 154 height 18
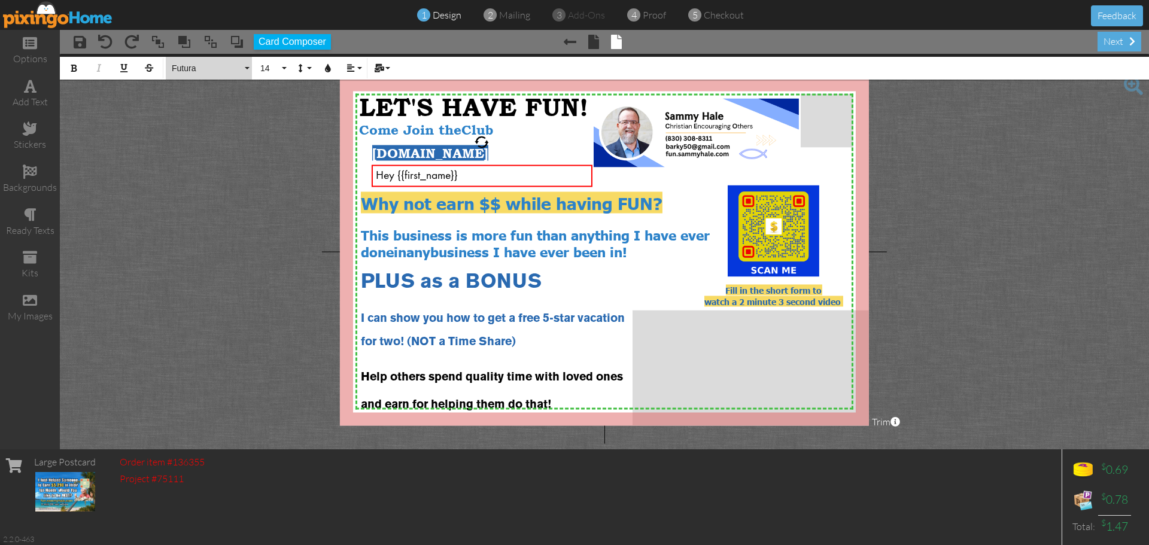
click at [243, 68] on button "Futura" at bounding box center [209, 68] width 86 height 23
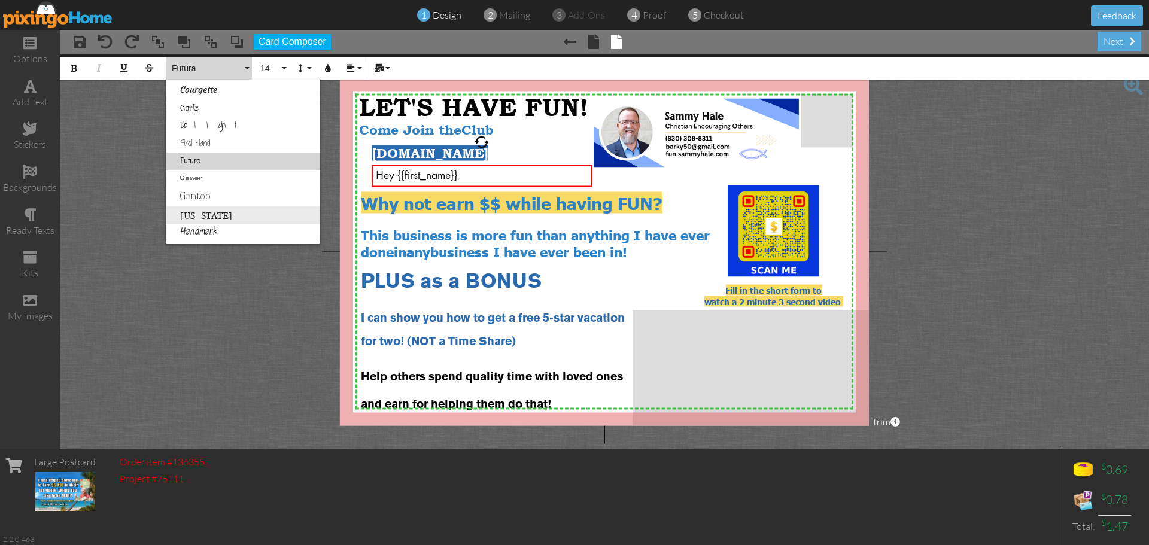
click at [197, 219] on link "[US_STATE]" at bounding box center [243, 215] width 154 height 18
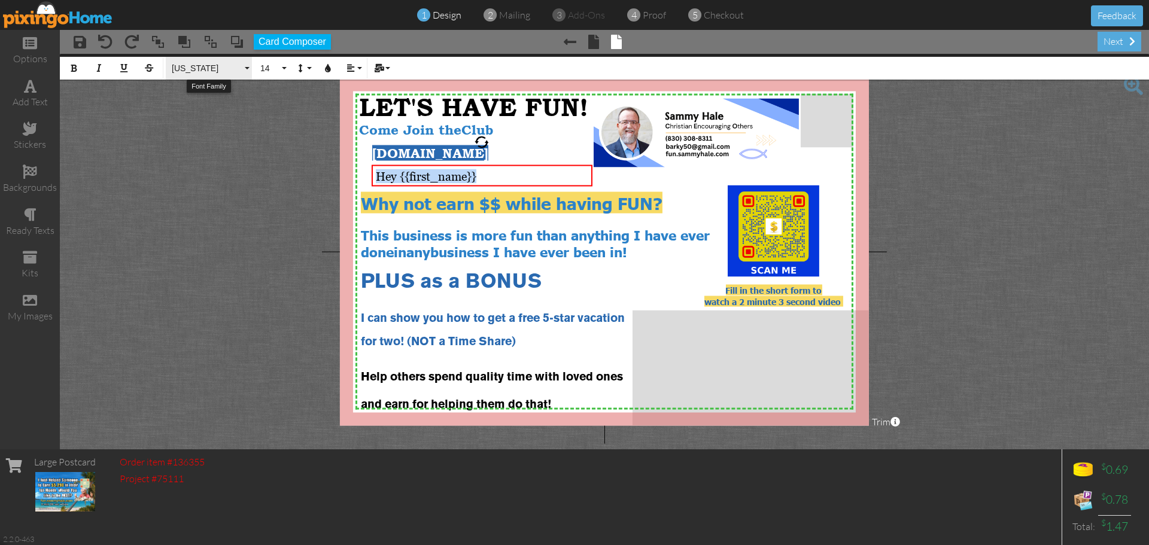
click at [245, 67] on button "[US_STATE]" at bounding box center [209, 68] width 86 height 23
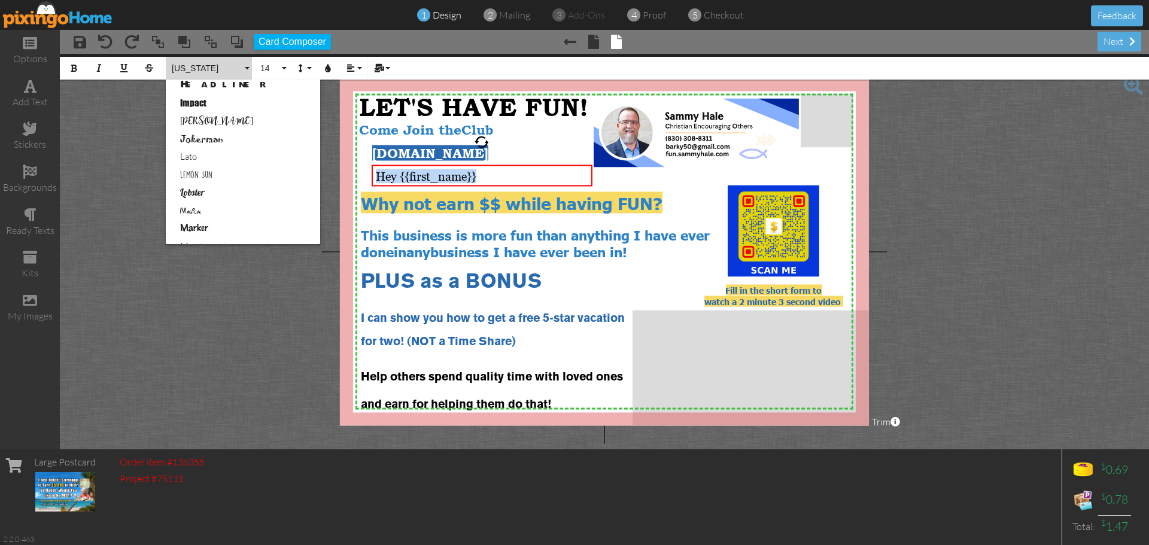
scroll to position [388, 0]
click at [201, 168] on link "Lemon Sun" at bounding box center [243, 168] width 154 height 18
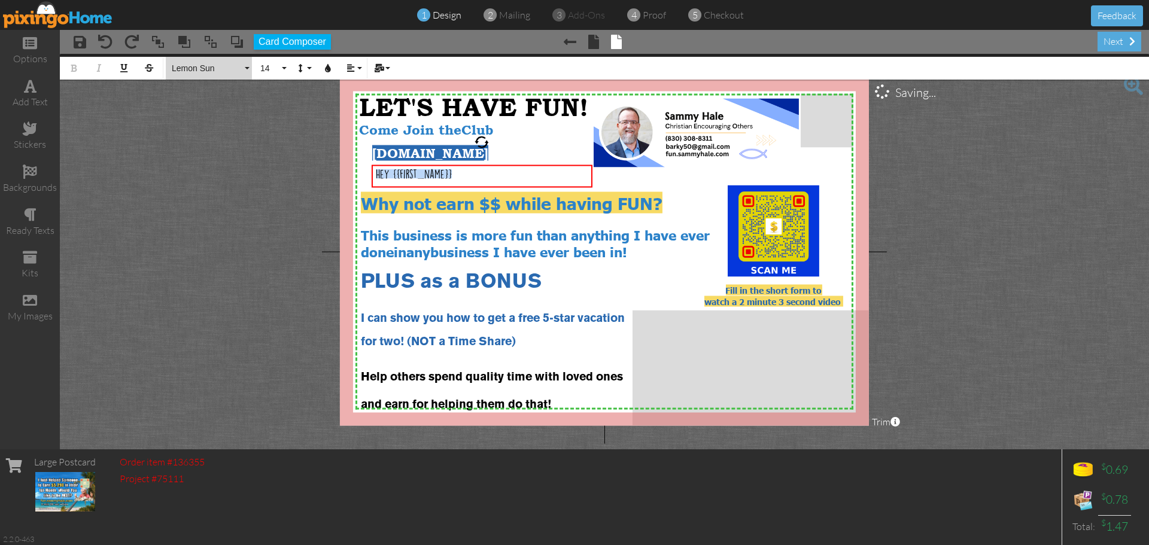
click at [247, 71] on button "Lemon Sun" at bounding box center [209, 68] width 86 height 23
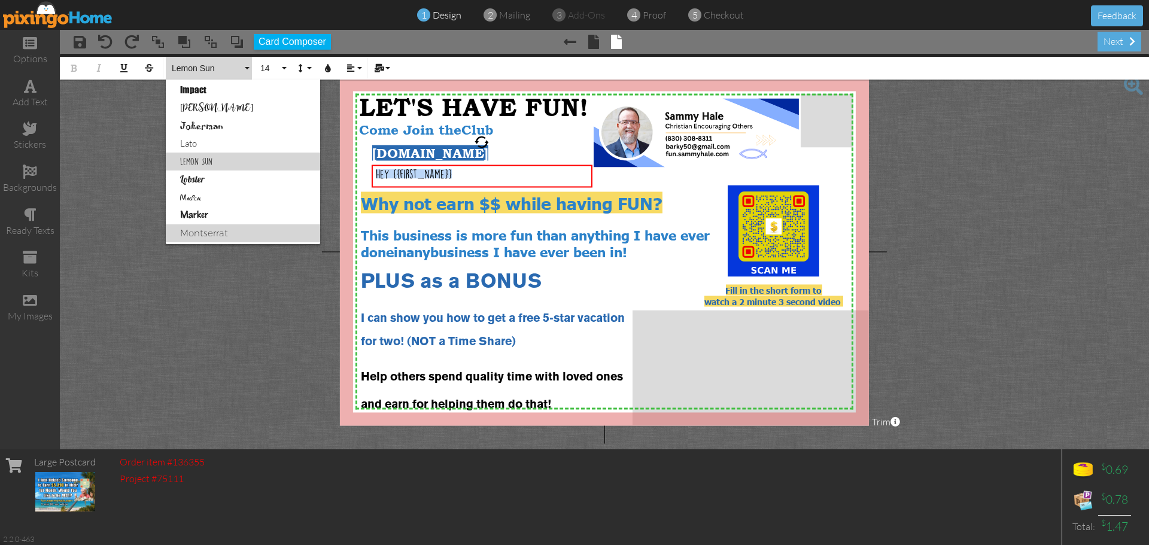
click at [224, 232] on link "Montserrat" at bounding box center [243, 233] width 154 height 18
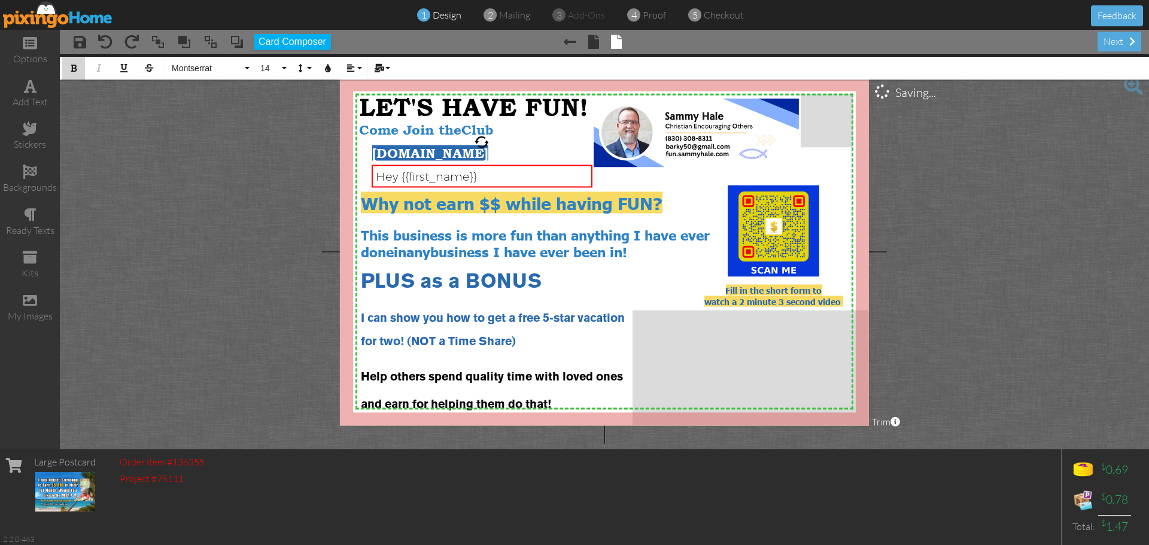
click at [71, 72] on icon "button" at bounding box center [73, 68] width 8 height 8
click at [243, 66] on button "Montserrat" at bounding box center [209, 68] width 86 height 23
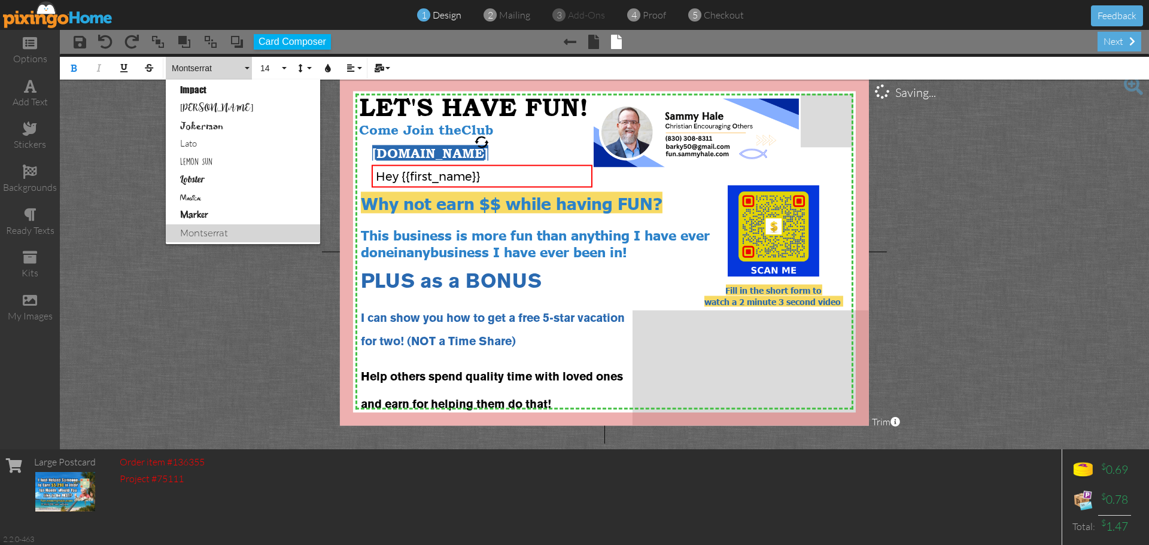
scroll to position [466, 0]
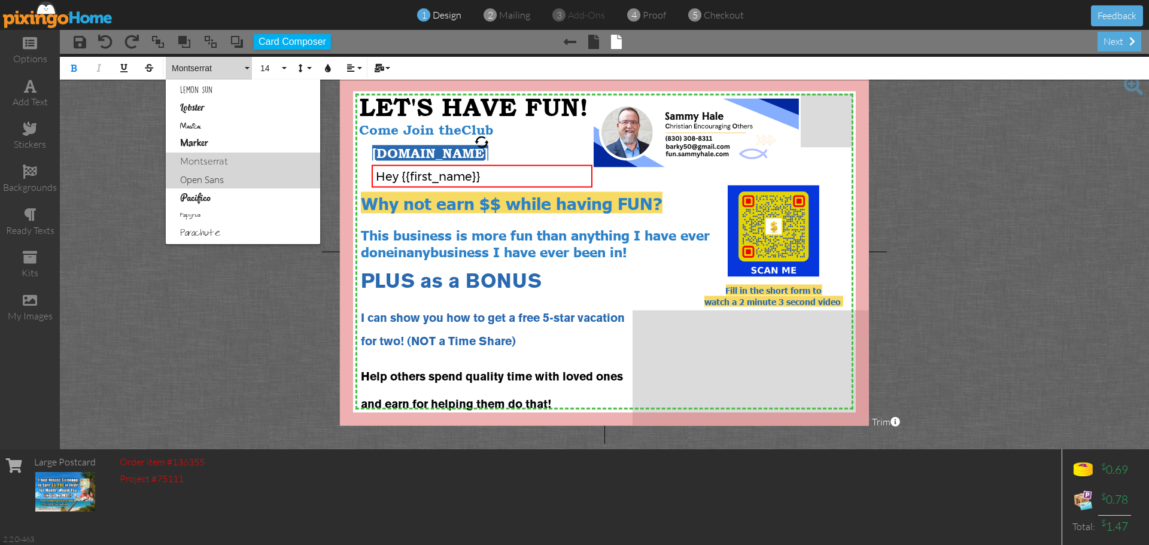
click at [200, 180] on link "Open Sans" at bounding box center [243, 180] width 154 height 18
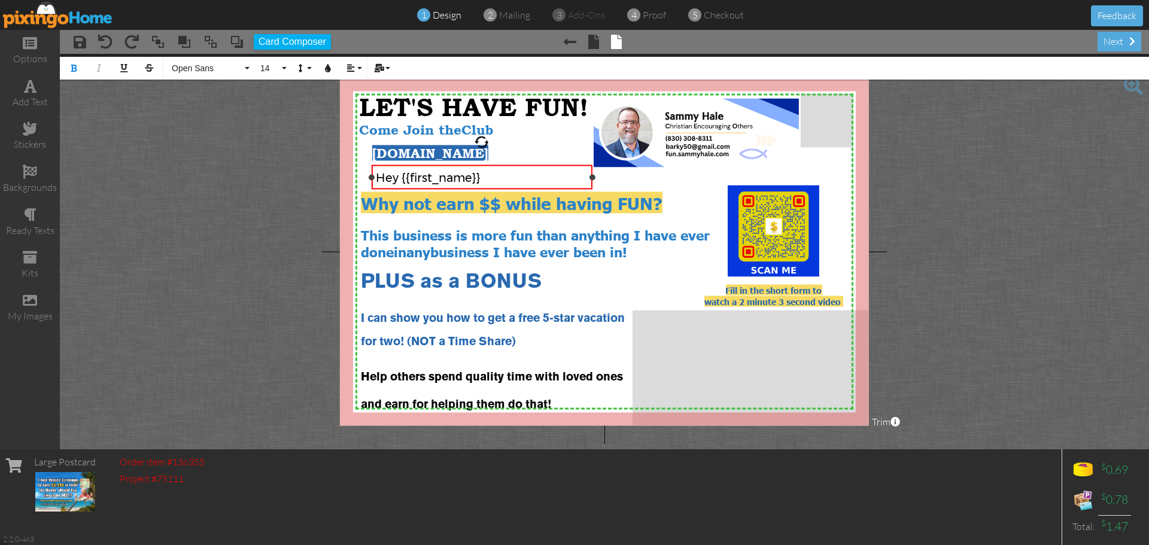
click at [483, 175] on div "Hey {{first_name}} ​" at bounding box center [482, 177] width 212 height 16
click at [245, 66] on button "Montserrat" at bounding box center [209, 68] width 86 height 23
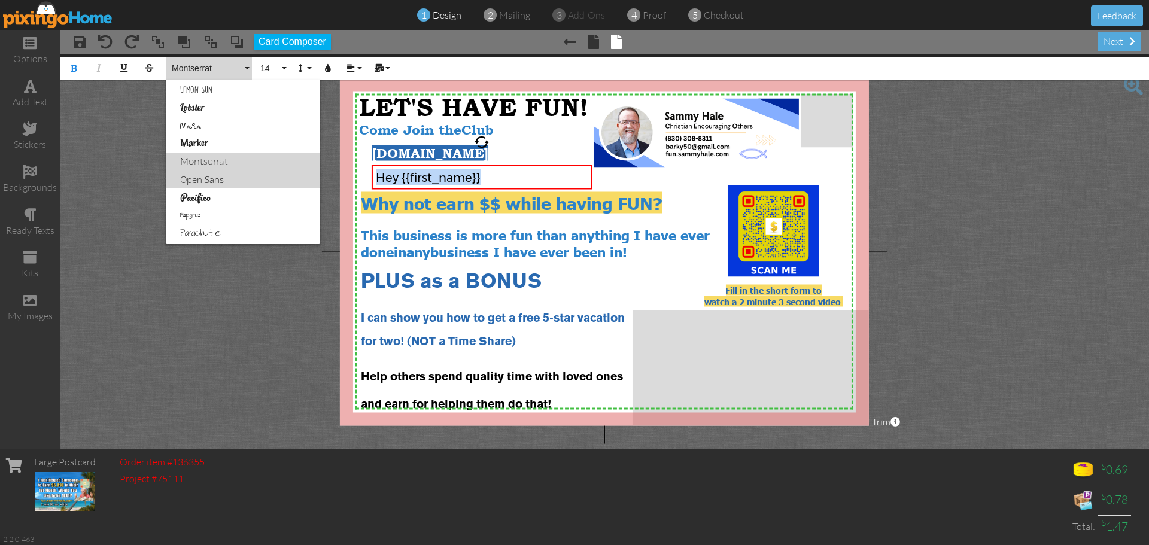
click at [206, 180] on link "Open Sans" at bounding box center [243, 180] width 154 height 18
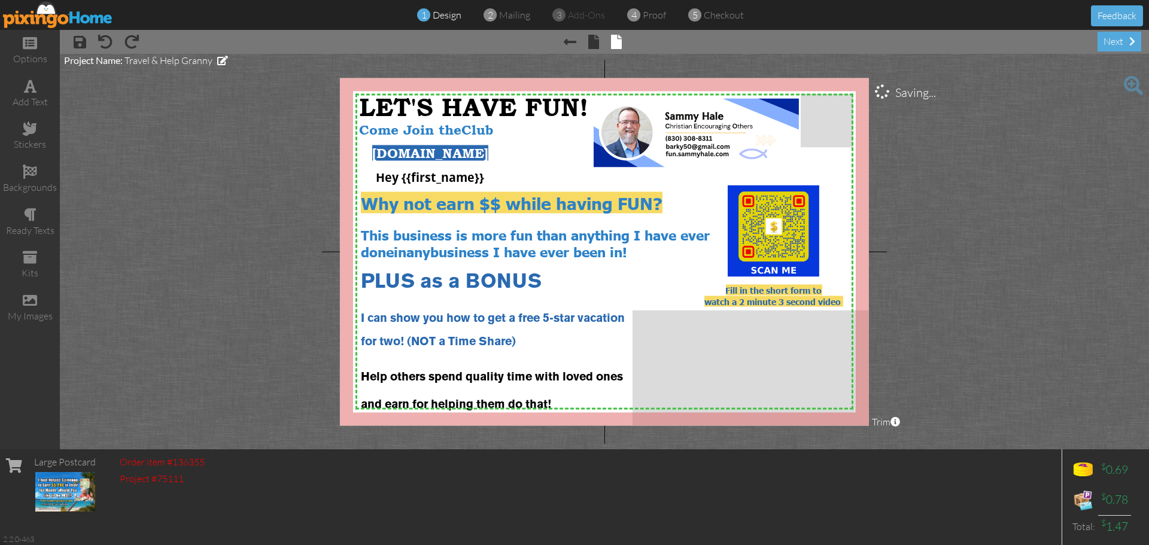
click at [208, 175] on project-studio-wrapper "X X X X X X X X X X X X X X X X X X X X X X X X X X X X X X X X X X X X X X X X…" at bounding box center [604, 252] width 1089 height 396
click at [483, 178] on div "Hey {{first_name}}" at bounding box center [482, 177] width 212 height 16
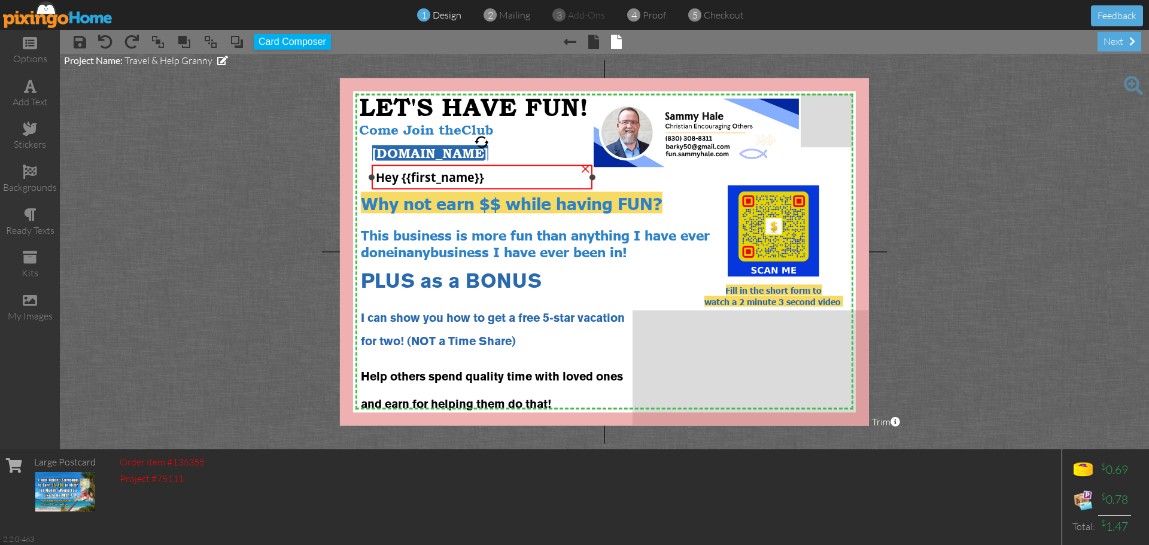
click at [483, 178] on div "Hey {{first_name}}" at bounding box center [482, 177] width 212 height 16
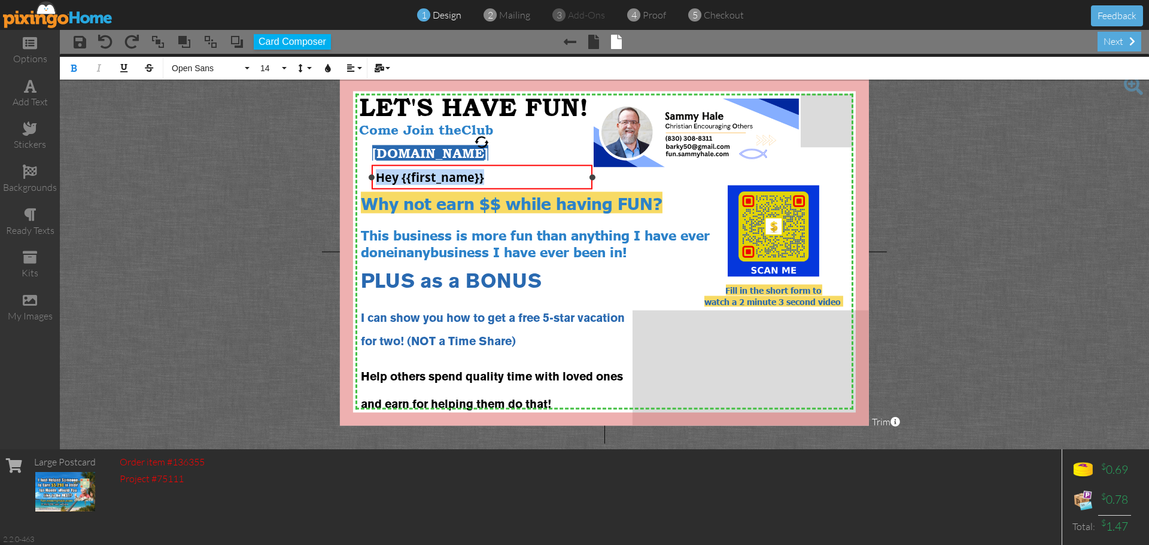
drag, startPoint x: 483, startPoint y: 178, endPoint x: 368, endPoint y: 183, distance: 115.6
click at [372, 183] on div "Hey {{first_name}} ×" at bounding box center [482, 177] width 221 height 25
click at [326, 69] on icon "button" at bounding box center [328, 68] width 8 height 8
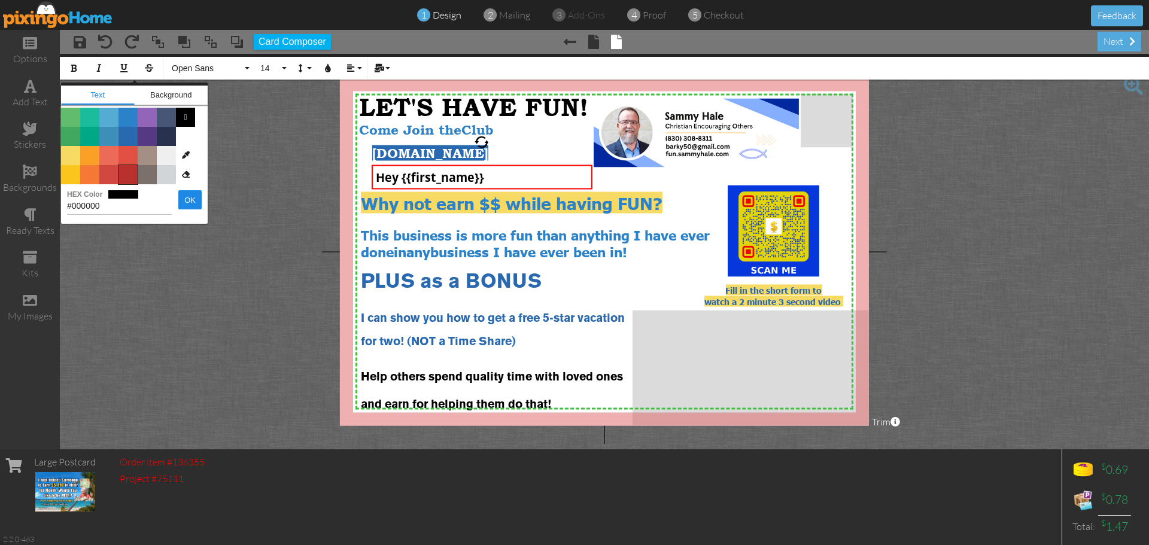
click at [130, 178] on span "Color #B8312F" at bounding box center [127, 174] width 19 height 19
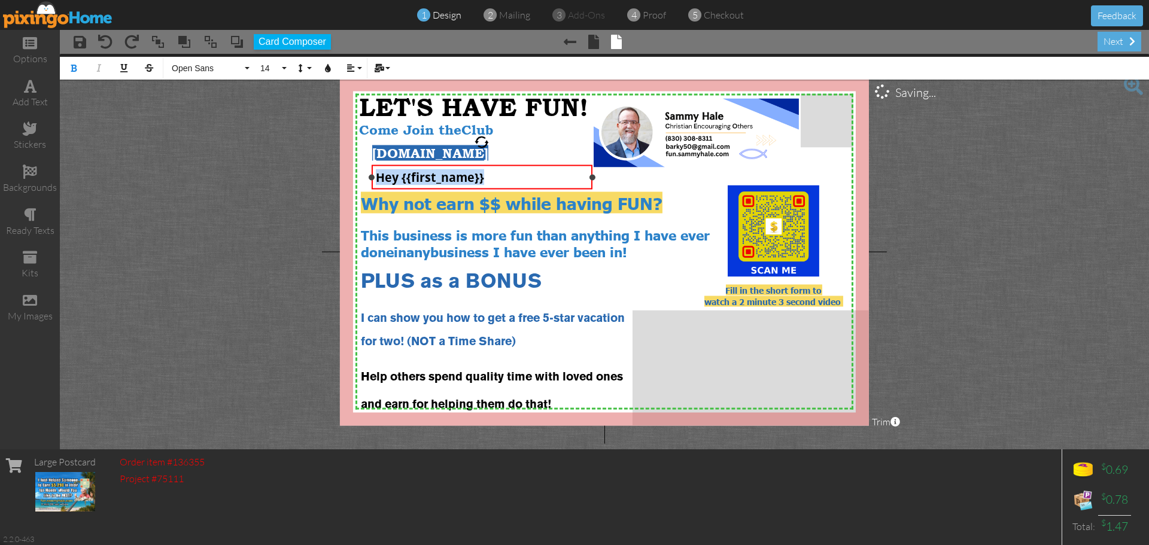
click at [516, 173] on div "Hey {{first_name}}" at bounding box center [482, 177] width 212 height 16
drag, startPoint x: 489, startPoint y: 180, endPoint x: 373, endPoint y: 182, distance: 116.7
click at [373, 182] on div "Hey {{first_name}}" at bounding box center [482, 177] width 221 height 25
click at [328, 71] on icon "button" at bounding box center [328, 68] width 8 height 8
type input "#B8312F"
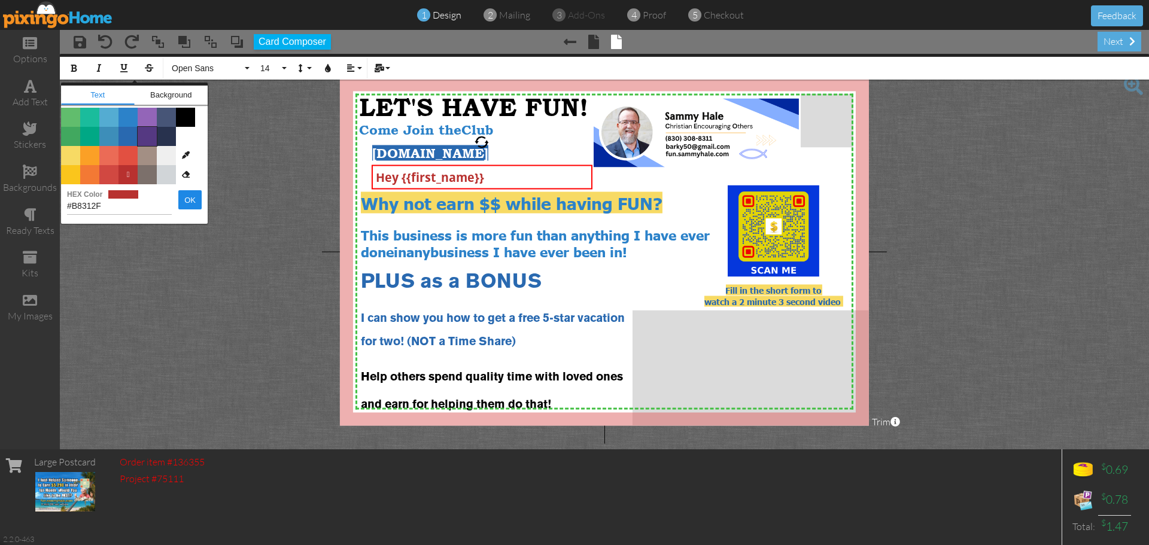
click at [152, 137] on span "Color #553982" at bounding box center [147, 136] width 19 height 19
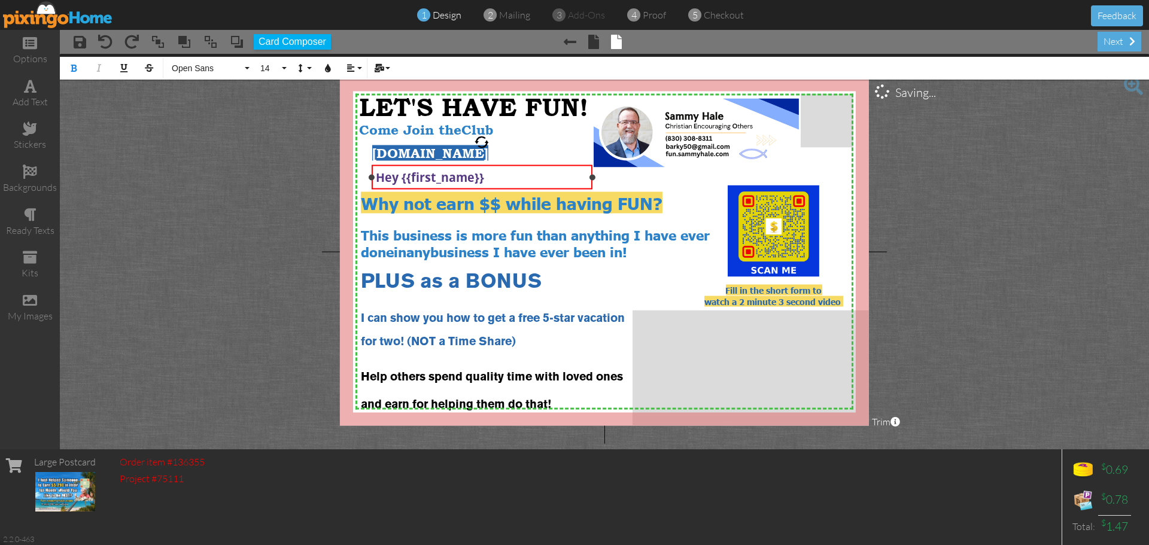
click at [513, 175] on div "Hey {{first_name}}" at bounding box center [482, 177] width 212 height 16
drag, startPoint x: 513, startPoint y: 175, endPoint x: 357, endPoint y: 180, distance: 156.2
click at [377, 180] on div "Hey {{first_name}}" at bounding box center [482, 177] width 212 height 16
click at [326, 68] on icon "button" at bounding box center [328, 68] width 8 height 8
type input "#553982"
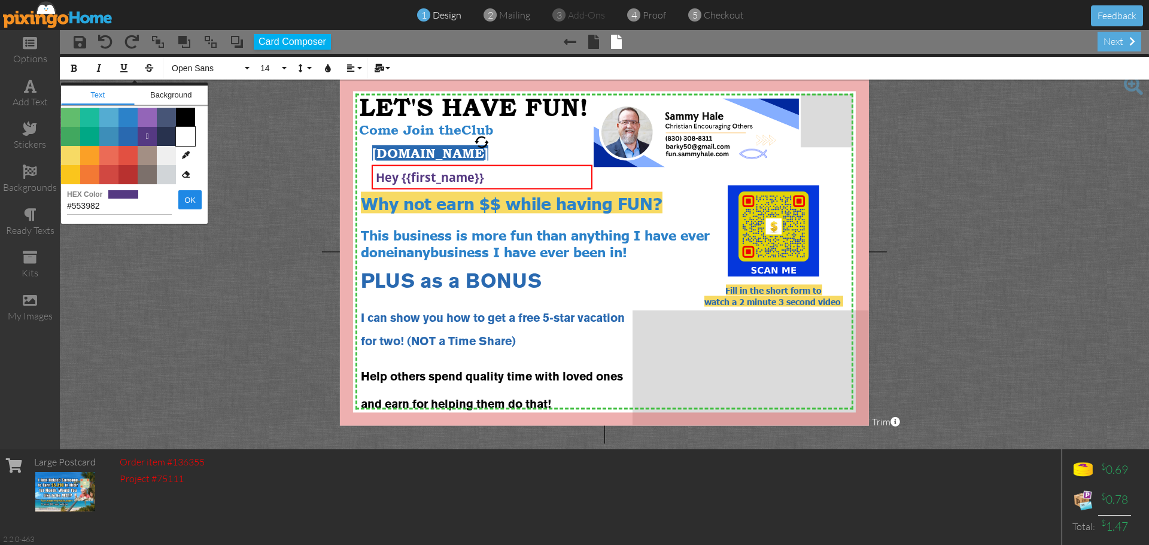
click at [190, 132] on span "Color #FFFFFF" at bounding box center [185, 136] width 19 height 19
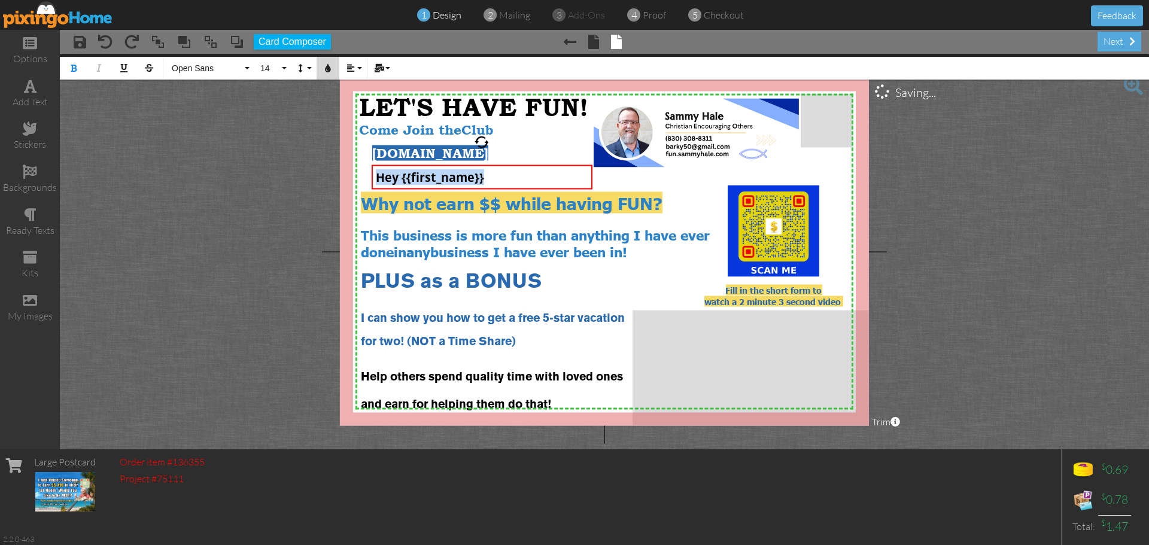
click at [327, 66] on icon "button" at bounding box center [328, 68] width 8 height 8
type input "#FFFFFF"
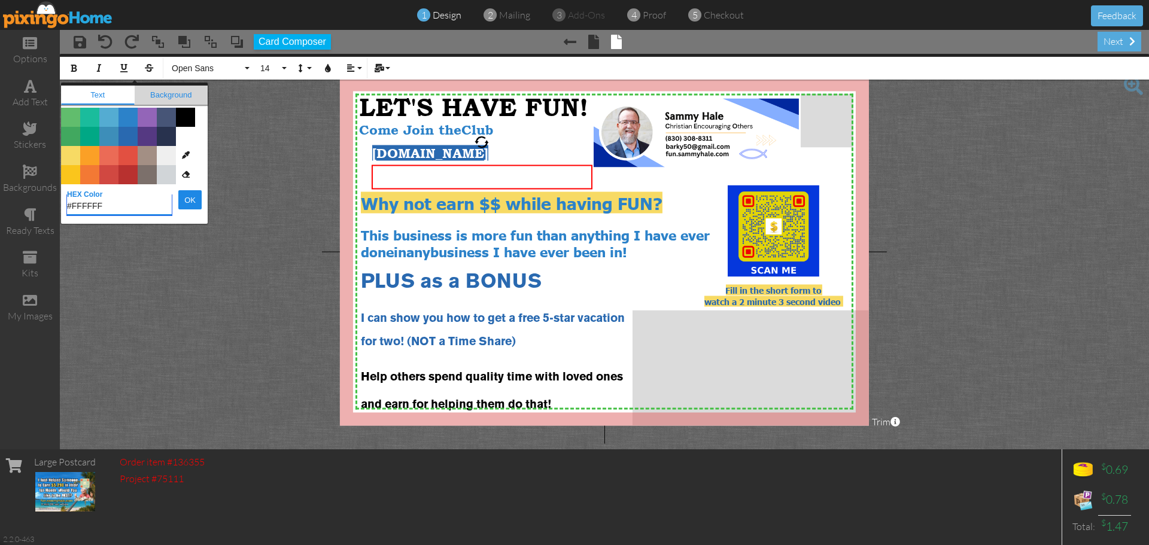
click at [178, 93] on span "Background" at bounding box center [172, 95] width 74 height 19
click at [129, 176] on span "Color #B8312F" at bounding box center [127, 174] width 19 height 19
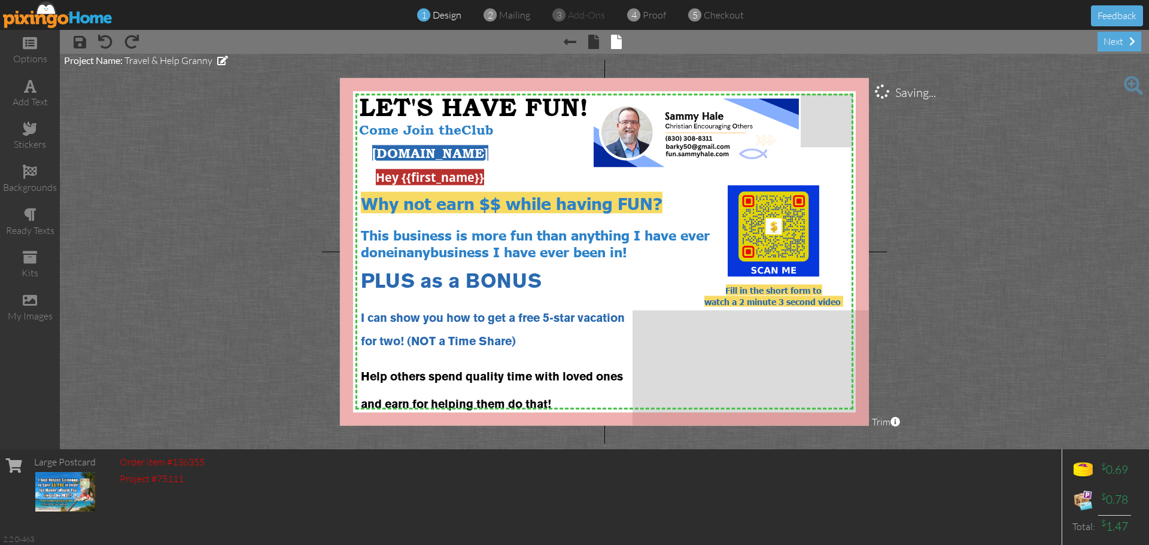
click at [238, 172] on project-studio-wrapper "X X X X X X X X X X X X X X X X X X X X X X X X X X X X X X X X X X X X X X X X…" at bounding box center [604, 252] width 1089 height 396
click at [489, 177] on div "Hey {{first_name}}" at bounding box center [482, 177] width 212 height 16
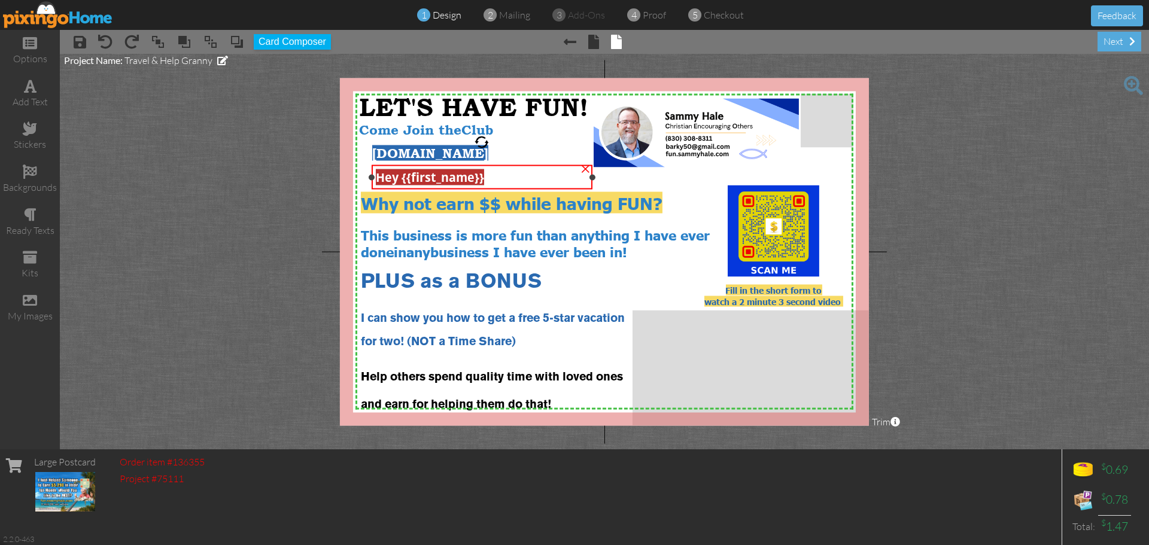
click at [489, 177] on div "Hey {{first_name}}" at bounding box center [482, 177] width 212 height 16
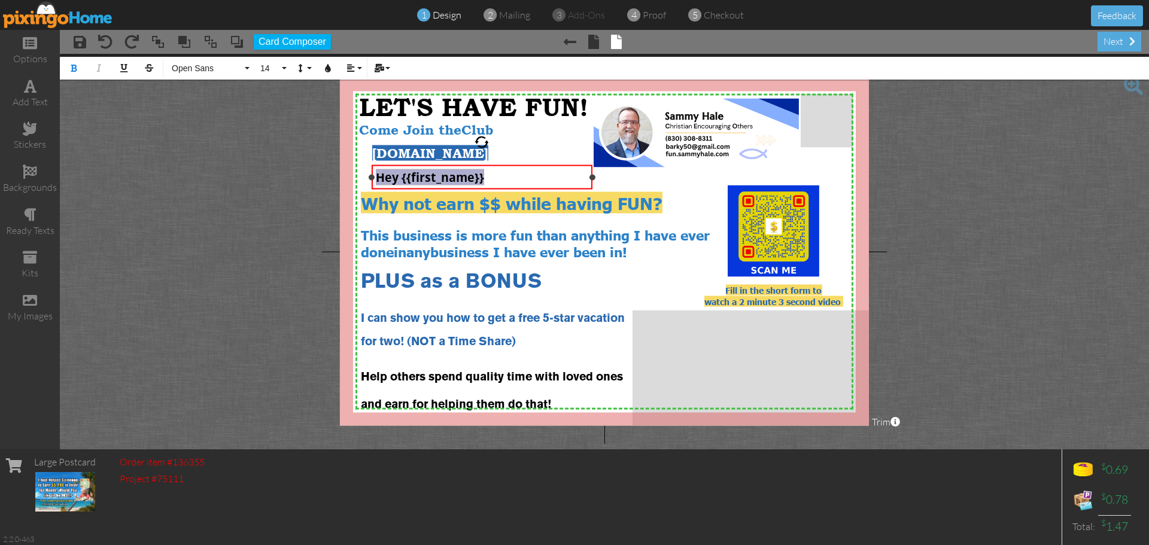
click at [489, 177] on div "Hey {{first_name}}" at bounding box center [482, 177] width 212 height 16
click at [324, 67] on icon "button" at bounding box center [328, 68] width 8 height 8
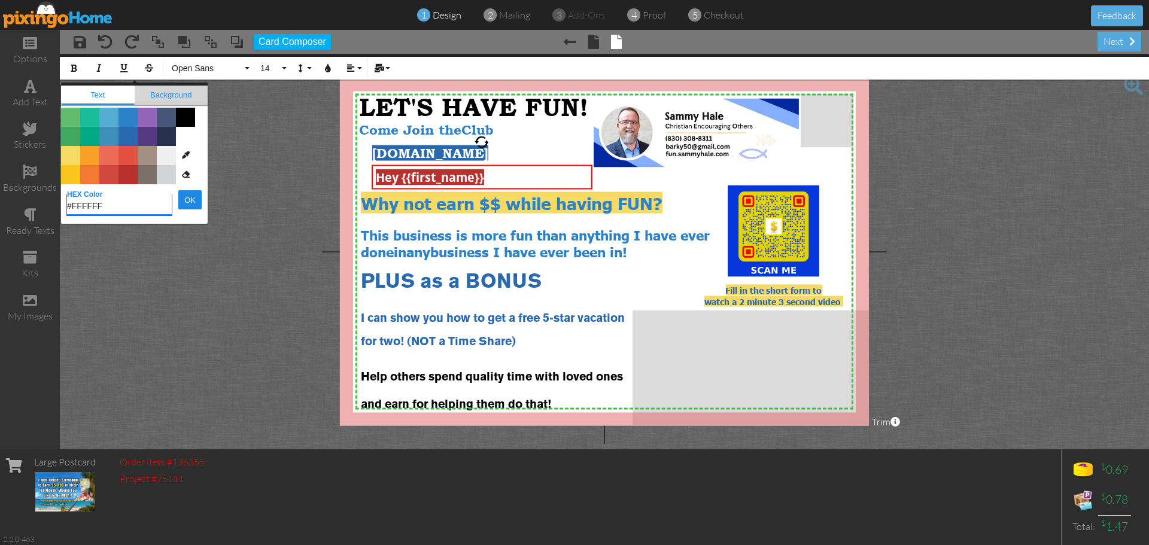
click at [178, 90] on span "Background" at bounding box center [172, 95] width 74 height 19
type input "#B8312F"
click at [188, 115] on span "Color #000000" at bounding box center [185, 117] width 19 height 19
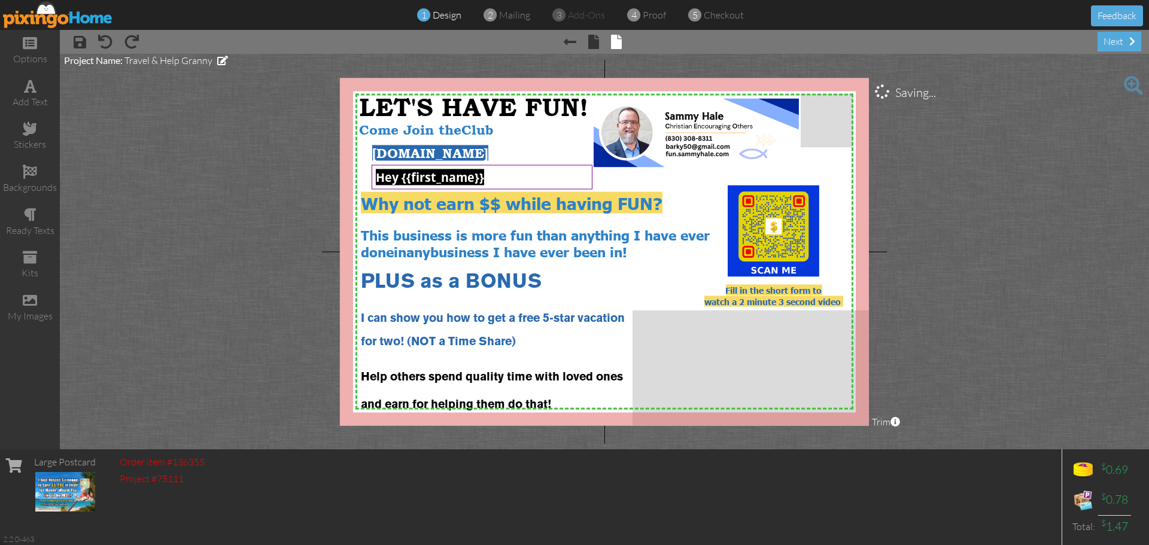
click at [217, 176] on project-studio-wrapper "X X X X X X X X X X X X X X X X X X X X X X X X X X X X X X X X X X X X X X X X…" at bounding box center [604, 252] width 1089 height 396
click at [495, 179] on div "Hey {{first_name}}" at bounding box center [482, 177] width 212 height 16
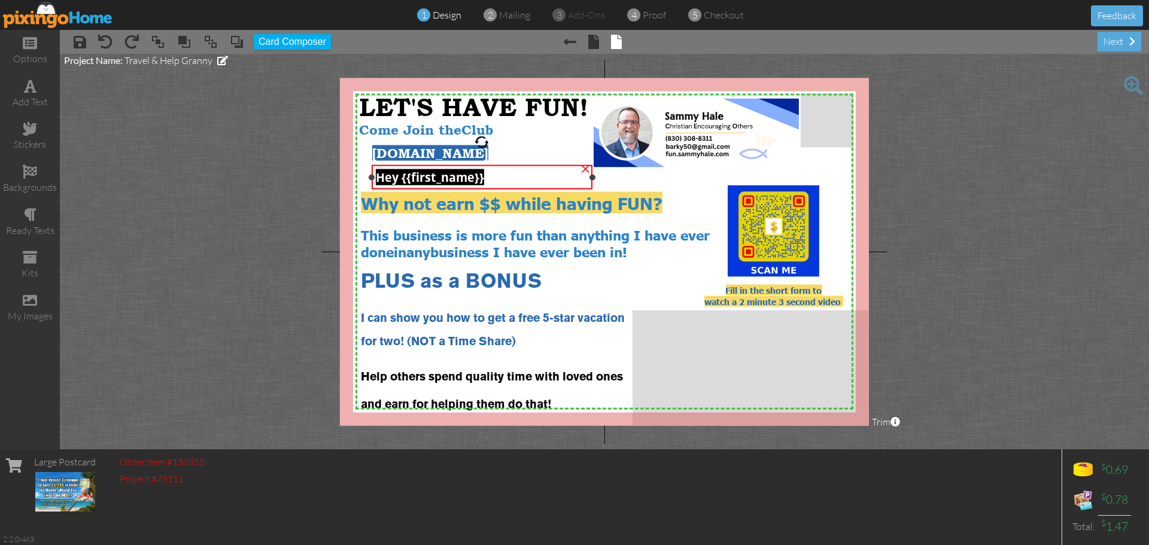
click at [495, 179] on div "Hey {{first_name}}" at bounding box center [482, 177] width 212 height 16
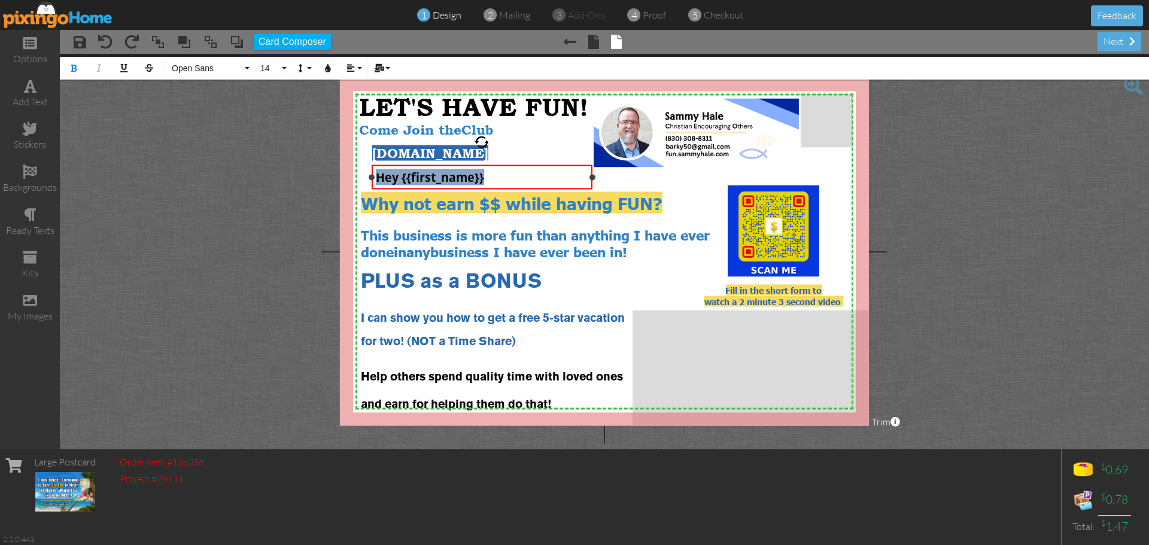
click at [495, 179] on div "Hey {{first_name}}" at bounding box center [482, 177] width 212 height 16
click at [325, 66] on icon "button" at bounding box center [328, 68] width 8 height 8
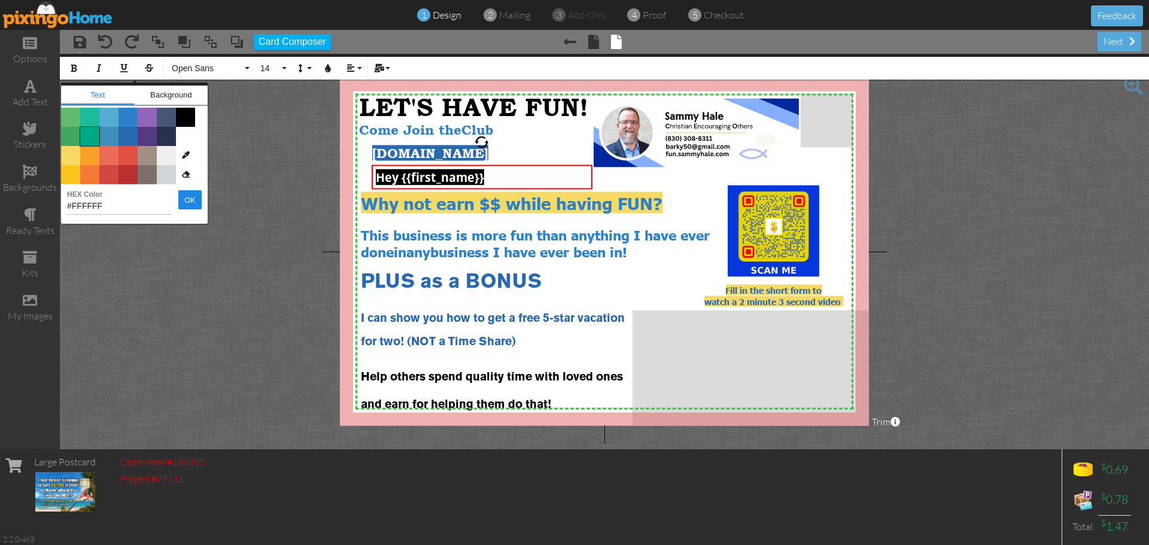
click at [87, 137] on span "Color #00A885" at bounding box center [89, 136] width 19 height 19
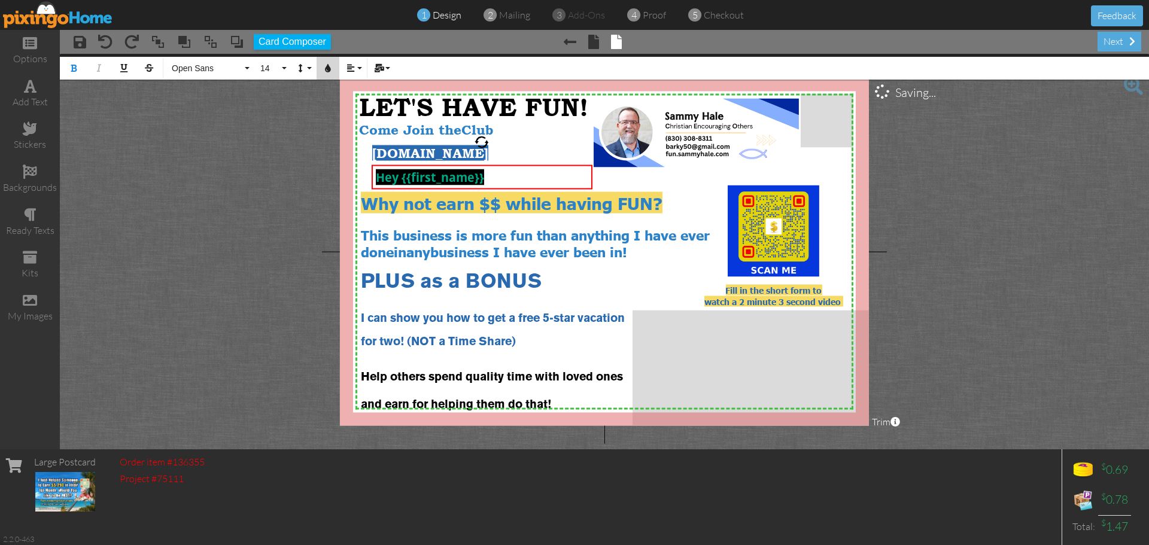
click at [327, 69] on icon "button" at bounding box center [328, 68] width 8 height 8
type input "#00A885"
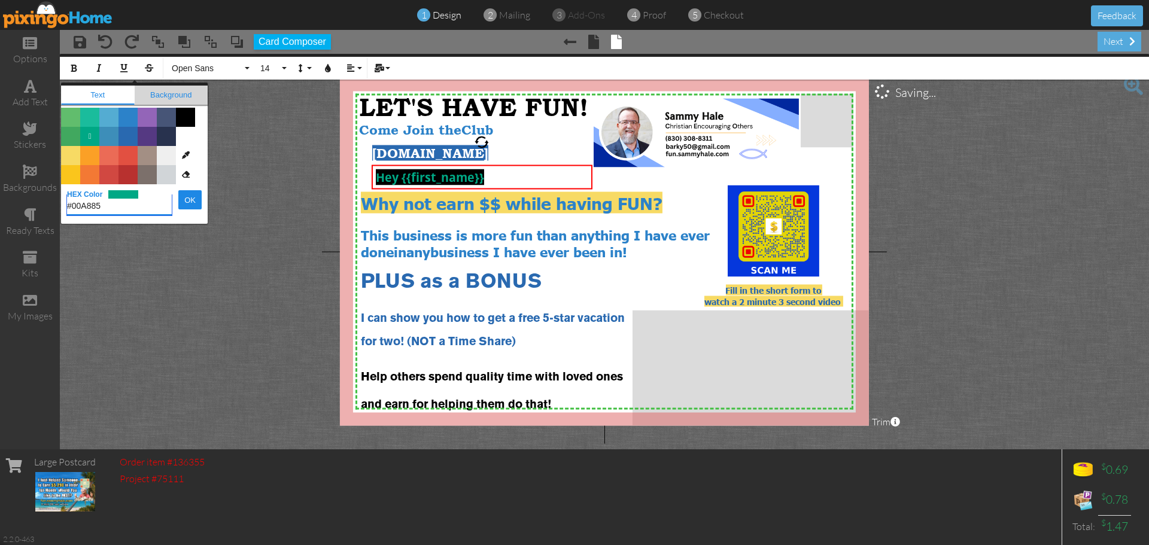
click at [168, 92] on span "Background" at bounding box center [172, 95] width 74 height 19
type input "#000000"
click at [65, 173] on span "Color #FAC51C" at bounding box center [70, 174] width 19 height 19
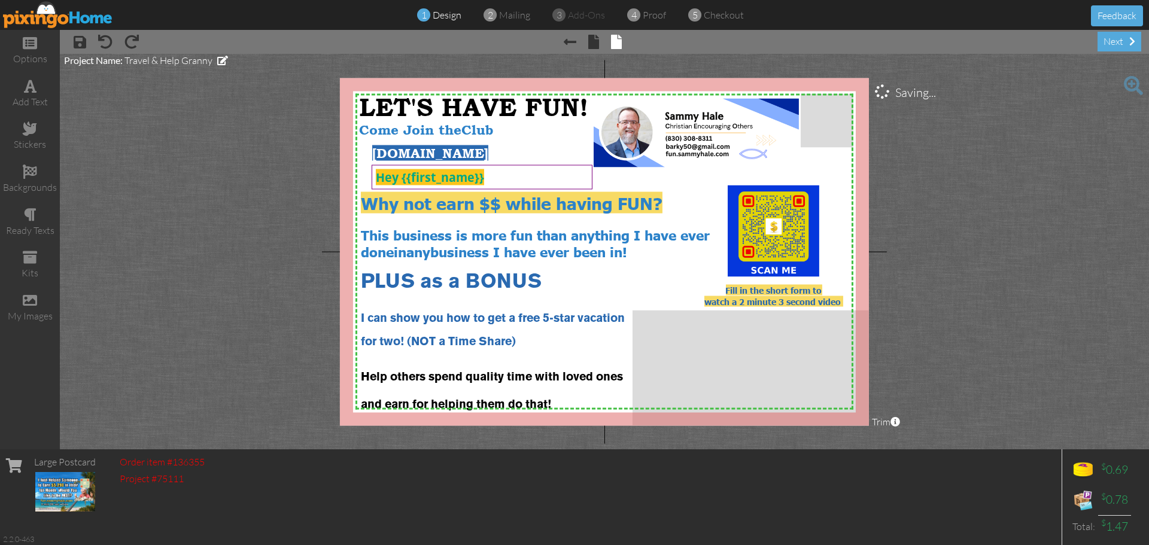
click at [236, 179] on project-studio-wrapper "X X X X X X X X X X X X X X X X X X X X X X X X X X X X X X X X X X X X X X X X…" at bounding box center [604, 252] width 1089 height 396
click at [500, 177] on div "Hey {{first_name}}" at bounding box center [482, 177] width 212 height 16
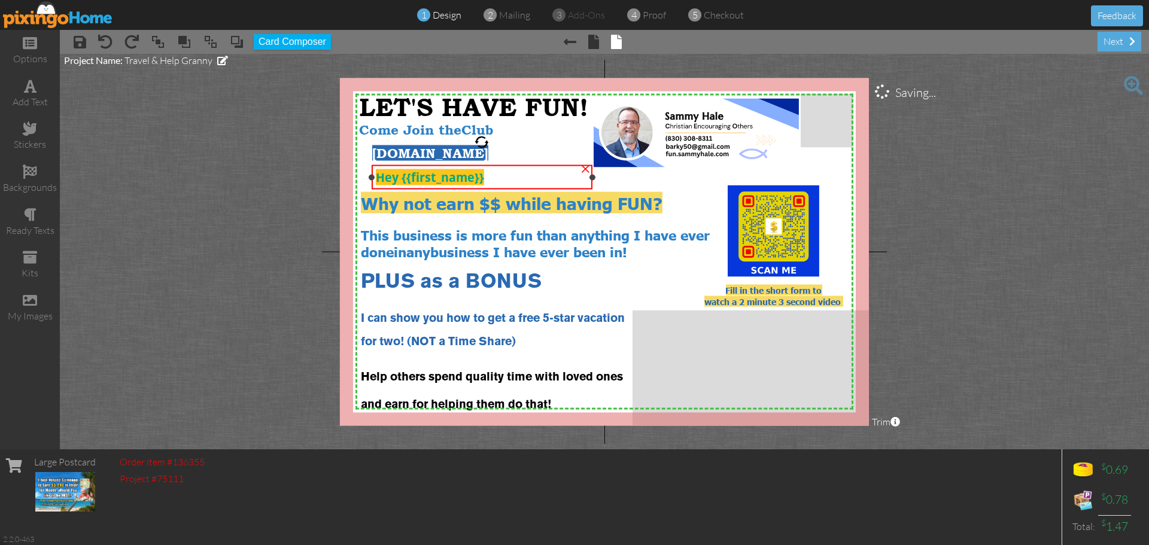
click at [500, 177] on div "Hey {{first_name}}" at bounding box center [482, 177] width 212 height 16
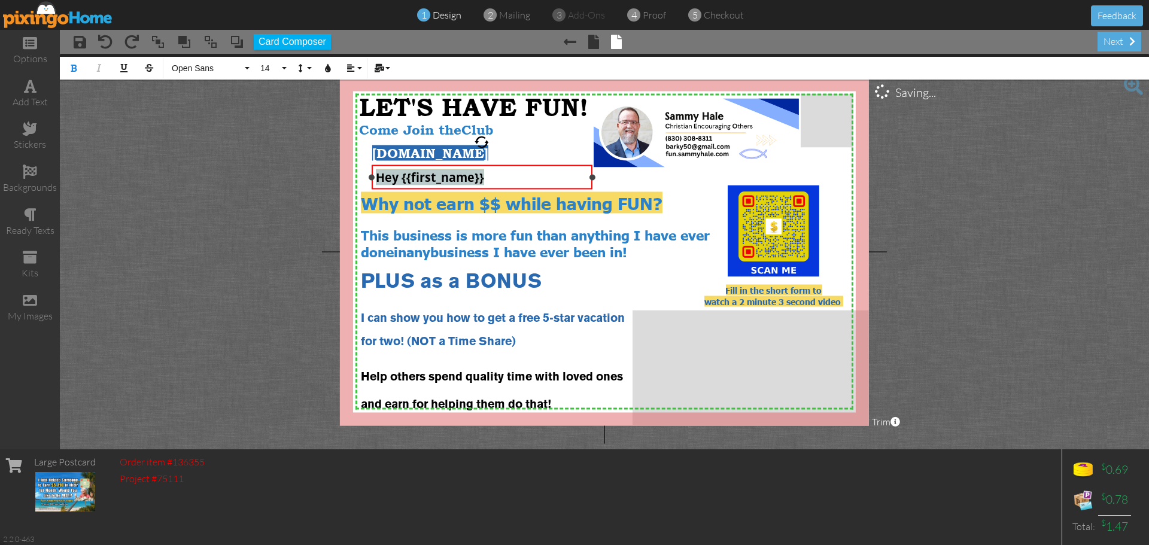
click at [500, 177] on div "Hey {{first_name}}" at bounding box center [482, 177] width 212 height 16
click at [327, 71] on icon "button" at bounding box center [328, 68] width 8 height 8
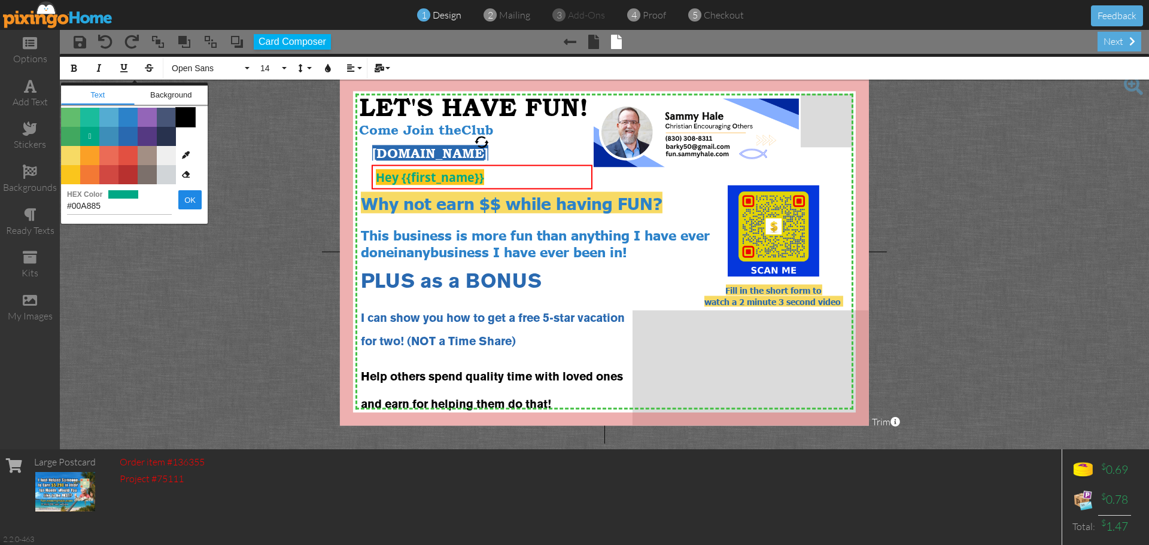
click at [184, 120] on span "Color #000000" at bounding box center [185, 117] width 19 height 19
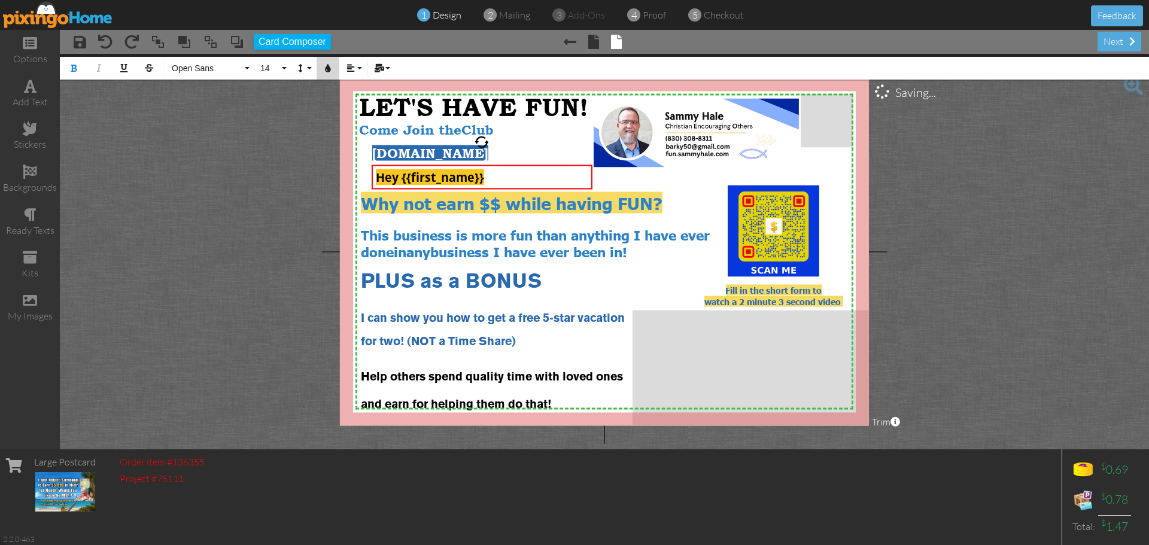
click at [326, 68] on icon "button" at bounding box center [328, 68] width 8 height 8
type input "#000000"
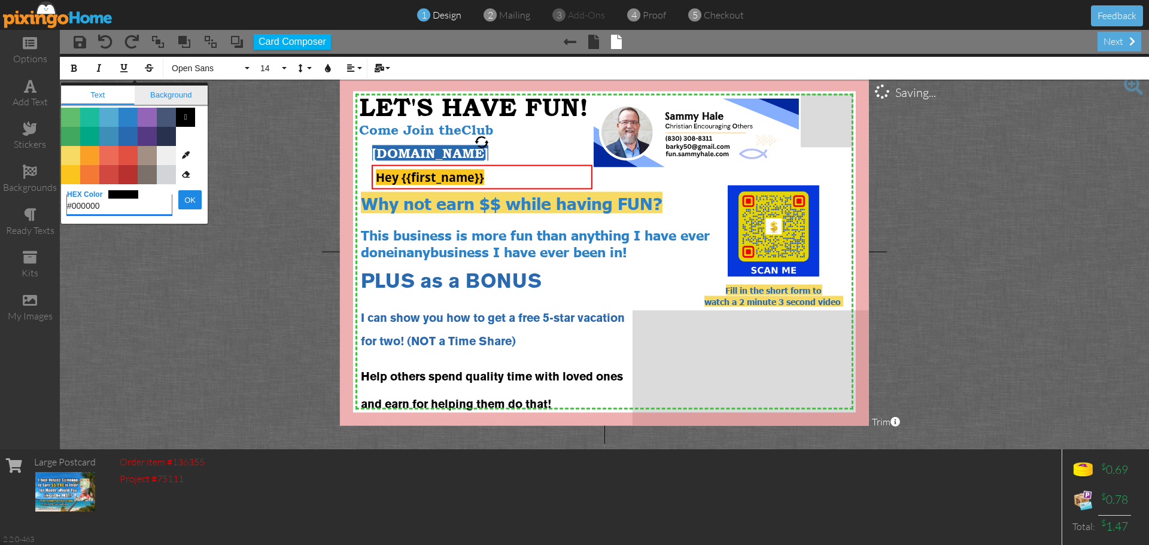
click at [168, 93] on span "Background" at bounding box center [172, 95] width 74 height 19
type input "#FAC51C"
click at [185, 138] on span "Color #FFFFFF" at bounding box center [185, 136] width 19 height 19
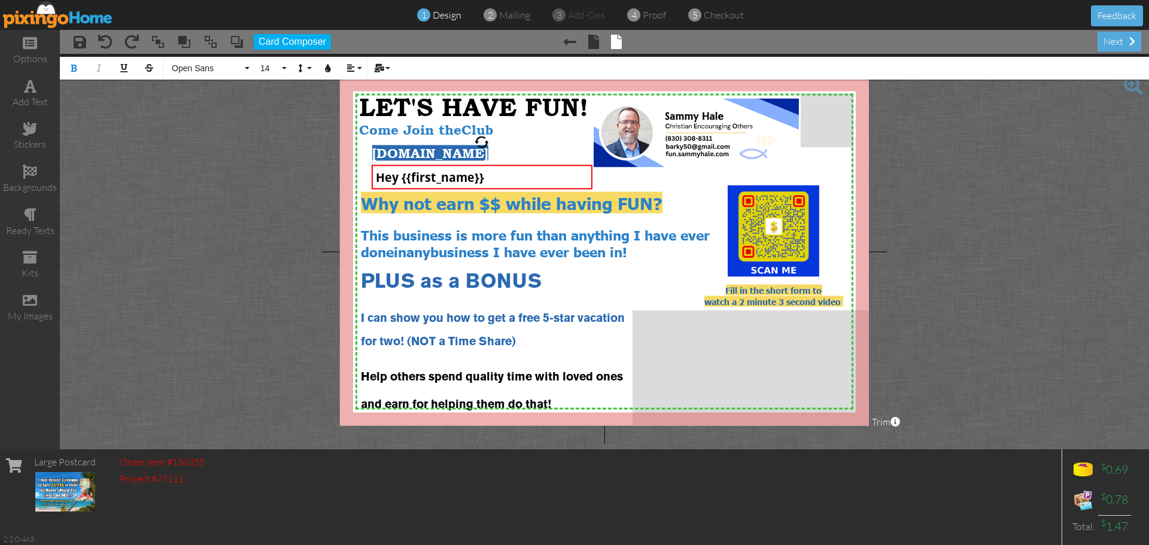
click at [230, 168] on project-studio-wrapper "X X X X X X X X X X X X X X X X X X X X X X X X X X X X X X X X X X X X X X X X…" at bounding box center [604, 252] width 1089 height 396
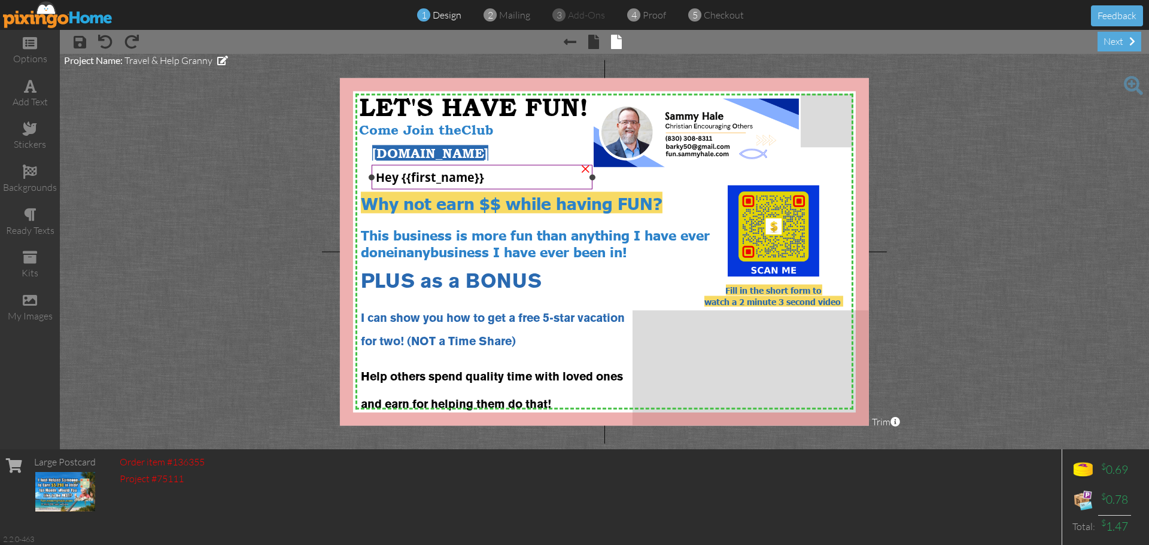
click at [507, 178] on div "Hey {{first_name}}" at bounding box center [482, 177] width 212 height 16
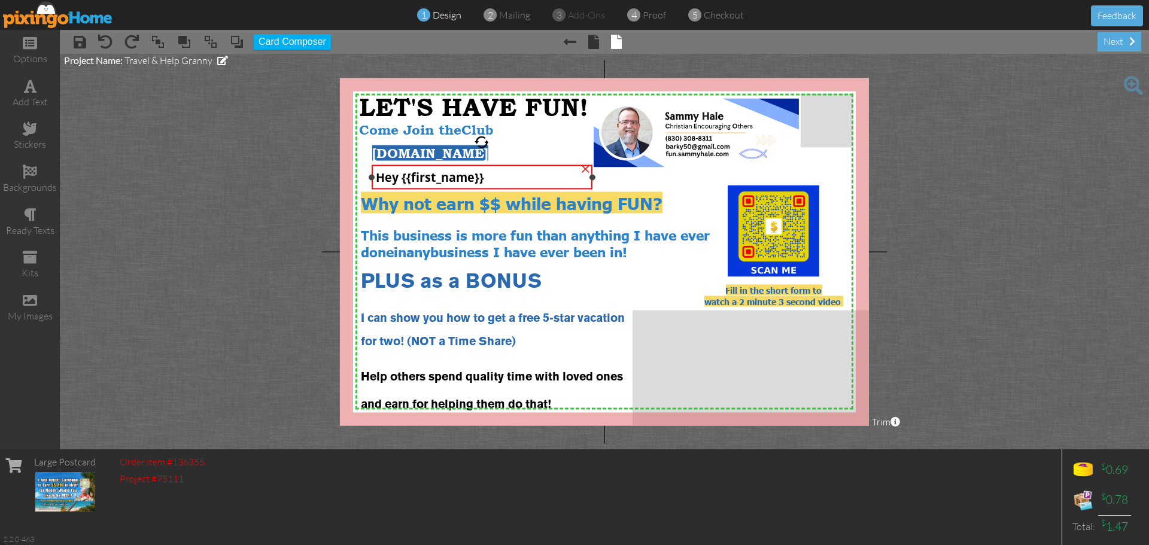
click at [507, 178] on div "Hey {{first_name}}" at bounding box center [482, 177] width 212 height 16
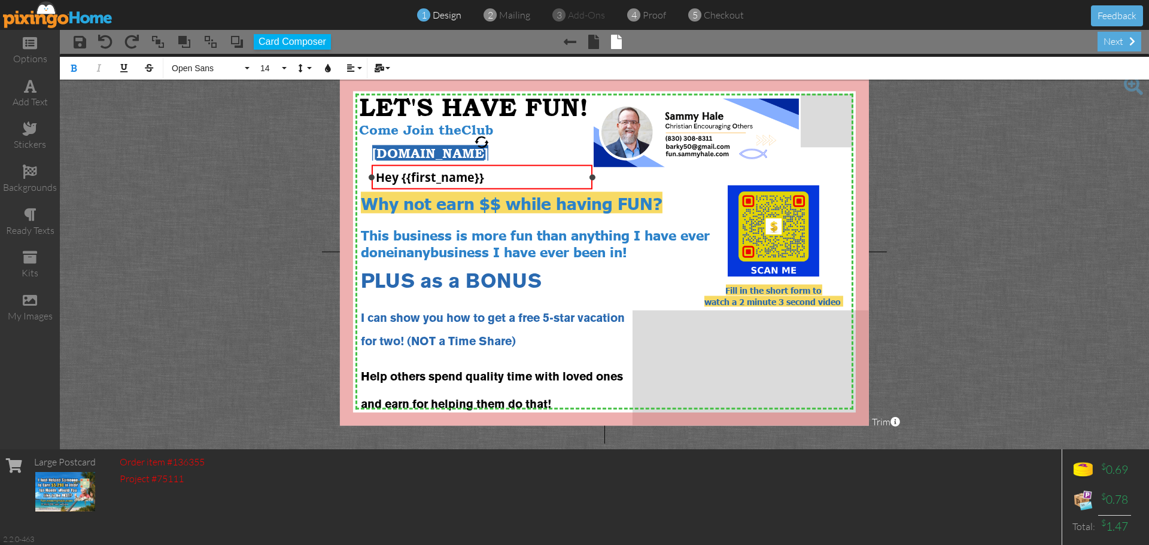
click at [507, 178] on div "Hey {{first_name}}" at bounding box center [482, 177] width 212 height 16
click at [284, 68] on button "14" at bounding box center [271, 68] width 35 height 23
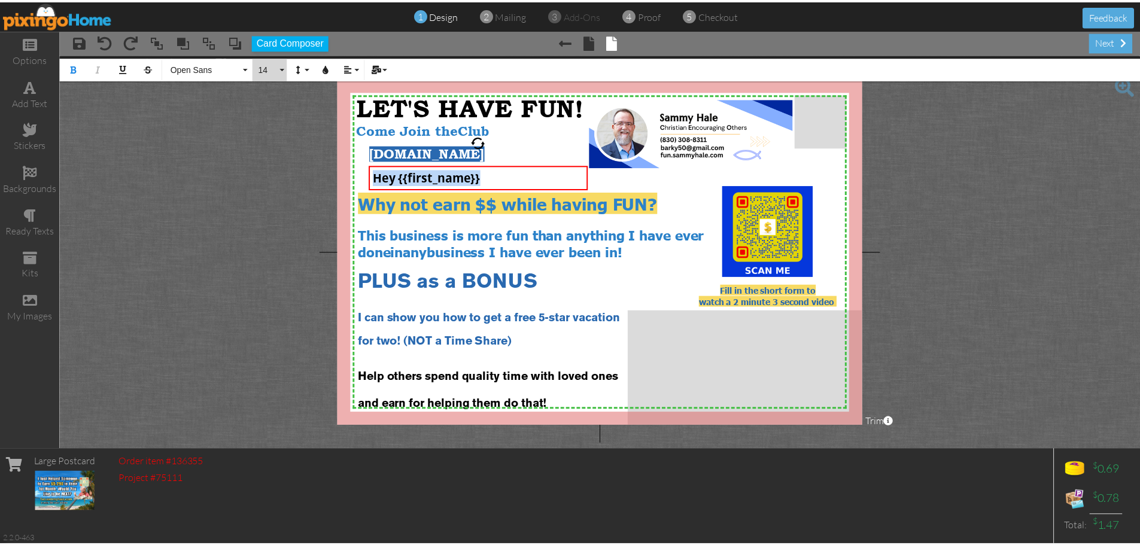
scroll to position [71, 0]
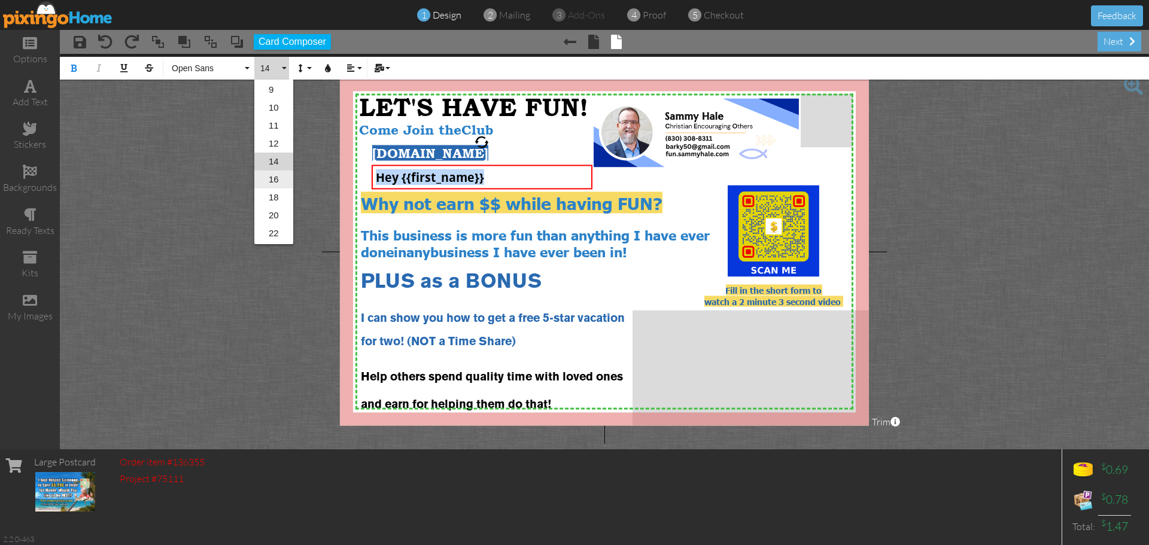
click at [276, 180] on link "16" at bounding box center [273, 180] width 39 height 18
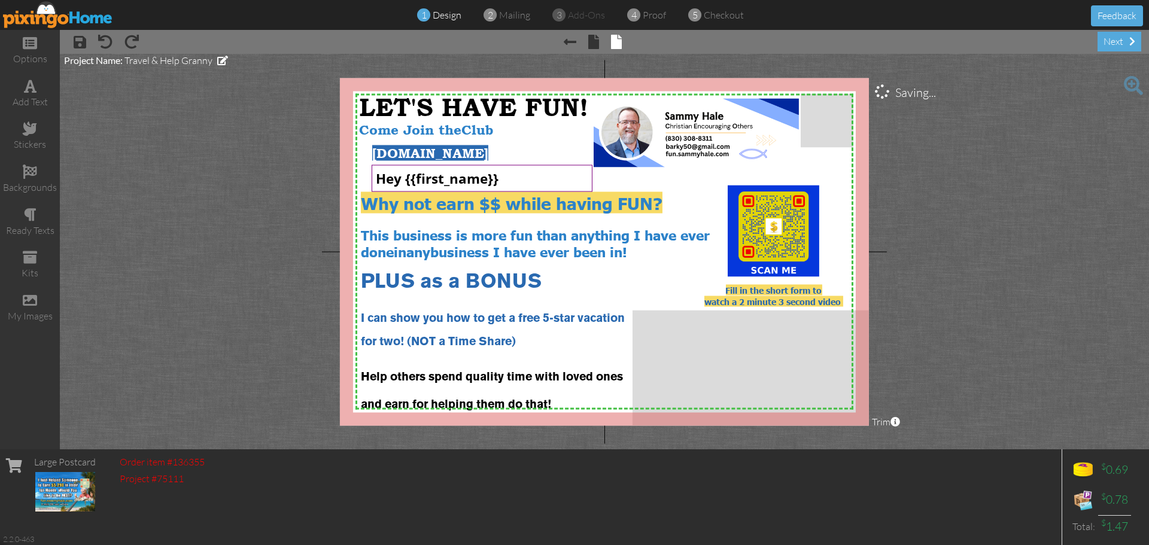
click at [268, 166] on project-studio-wrapper "X X X X X X X X X X X X X X X X X X X X X X X X X X X X X X X X X X X X X X X X…" at bounding box center [604, 252] width 1089 height 396
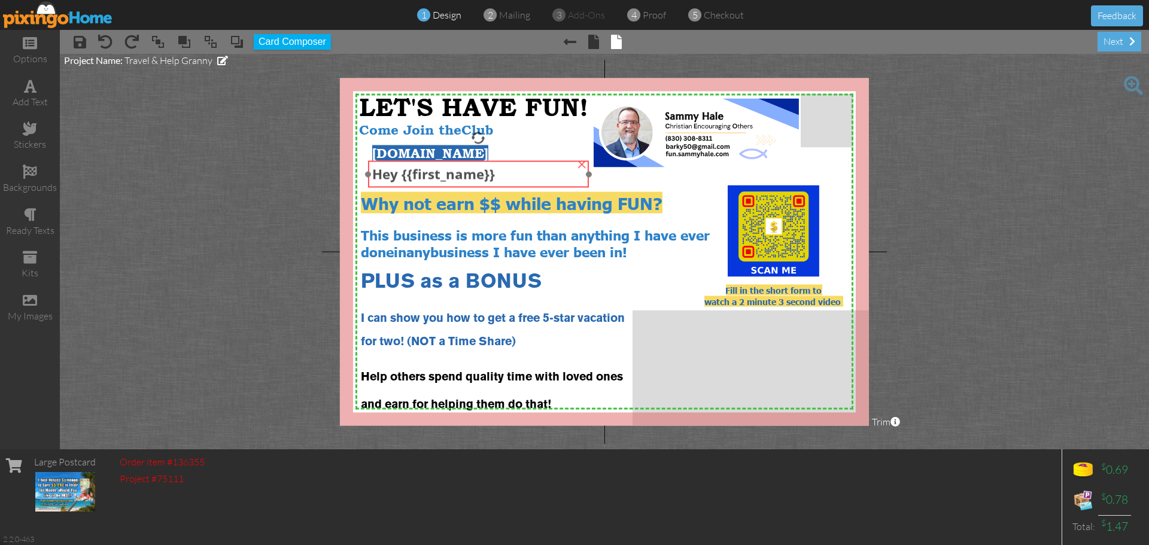
click at [506, 177] on div "Hey {{first_name}}" at bounding box center [478, 174] width 212 height 19
click at [223, 220] on project-studio-wrapper "X X X X X X X X X X X X X X X X X X X X X X X X X X X X X X X X X X X X X X X X…" at bounding box center [604, 252] width 1089 height 396
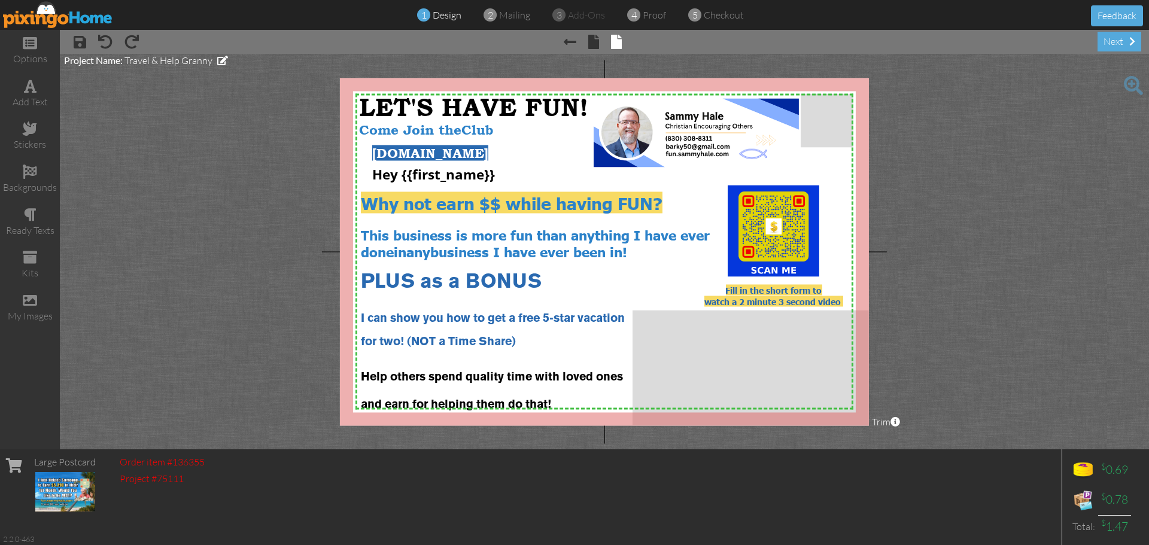
click at [43, 22] on img at bounding box center [58, 14] width 110 height 27
